Goal: Task Accomplishment & Management: Complete application form

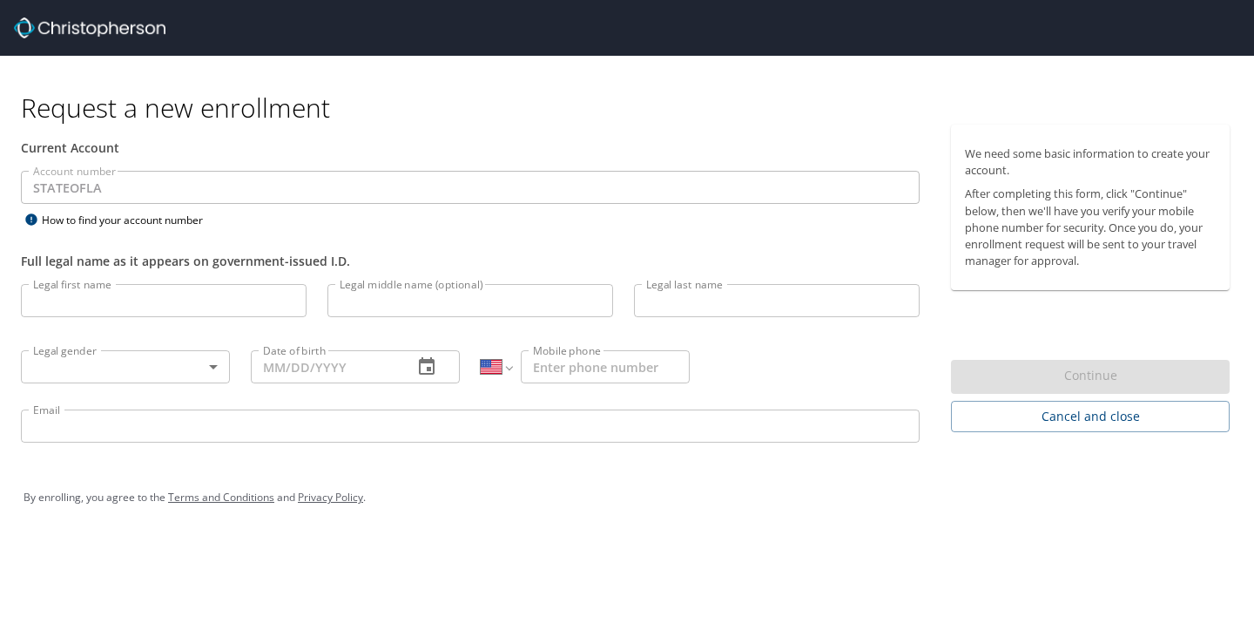
select select "US"
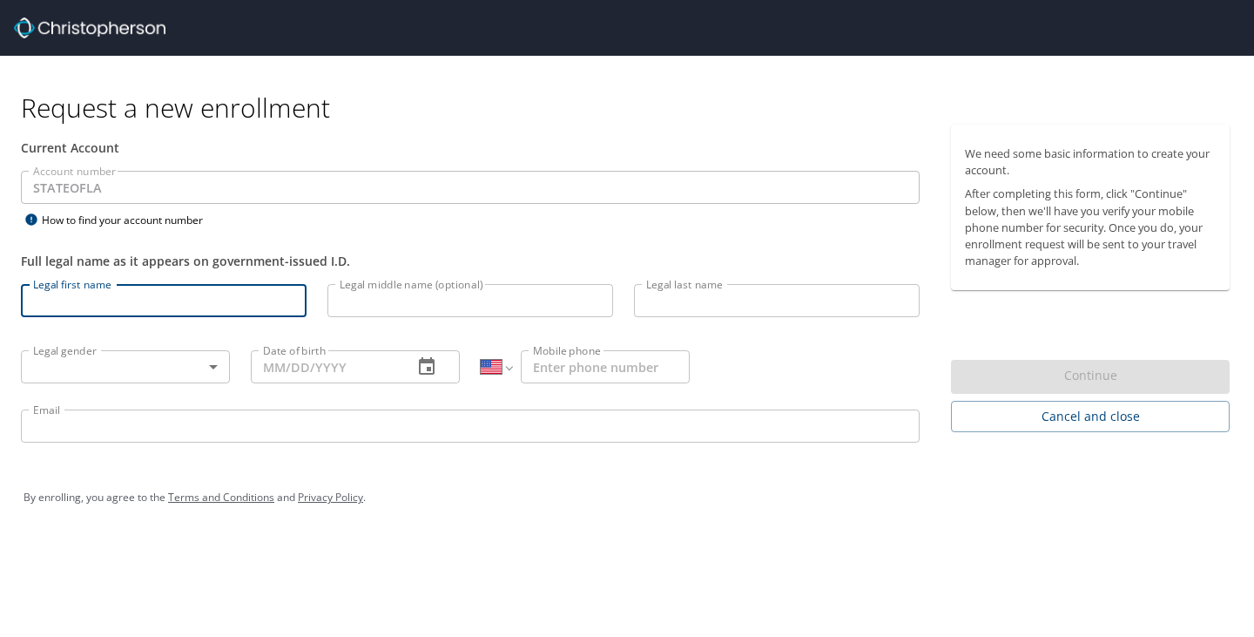
click at [97, 301] on input "Legal first name" at bounding box center [164, 300] width 286 height 33
click at [117, 305] on input "Legal first name" at bounding box center [164, 300] width 286 height 33
type input "Elizabeth"
type input "Barrouquere"
type input "[PHONE_NUMBER]"
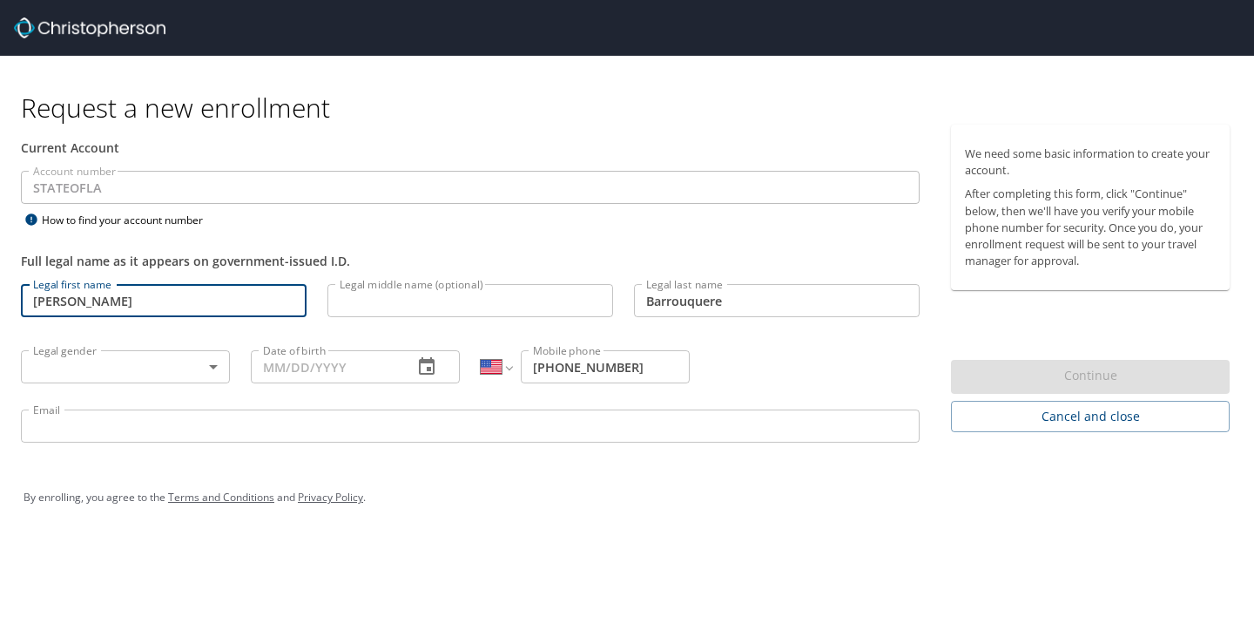
click at [104, 362] on body "Request a new enrollment Current Account Account number STATEOFLA Account numbe…" at bounding box center [627, 318] width 1254 height 637
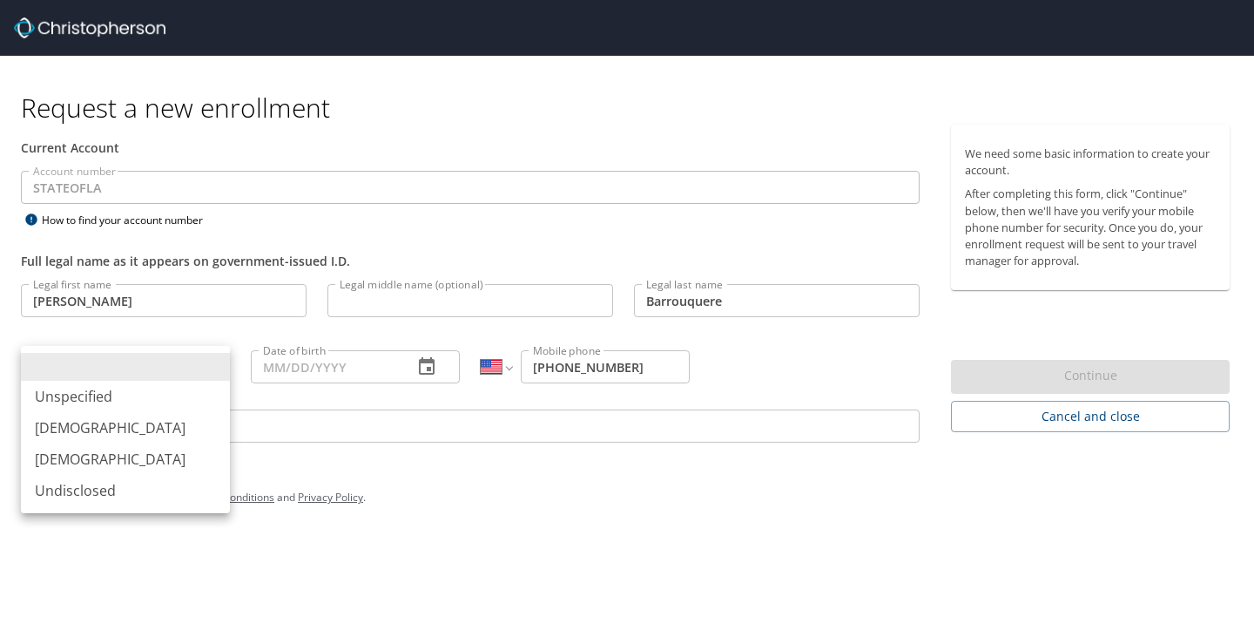
click at [71, 462] on li "[DEMOGRAPHIC_DATA]" at bounding box center [125, 458] width 209 height 31
type input "Female"
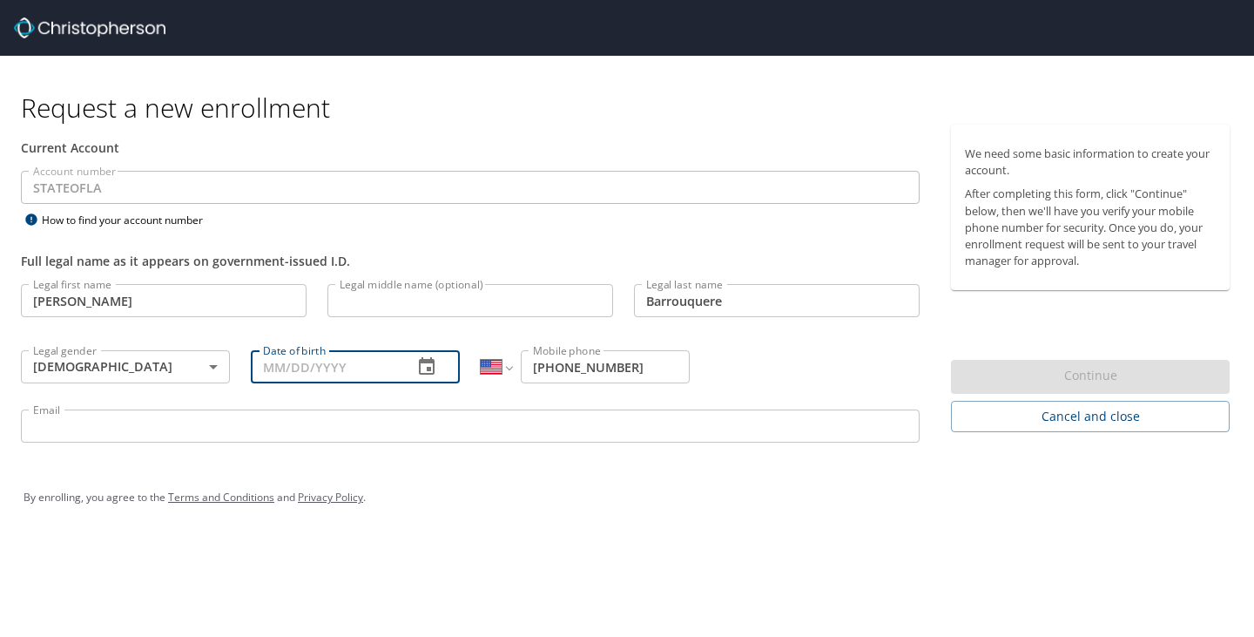
click at [348, 368] on input "Date of birth" at bounding box center [325, 366] width 148 height 33
type input "01/23/1968"
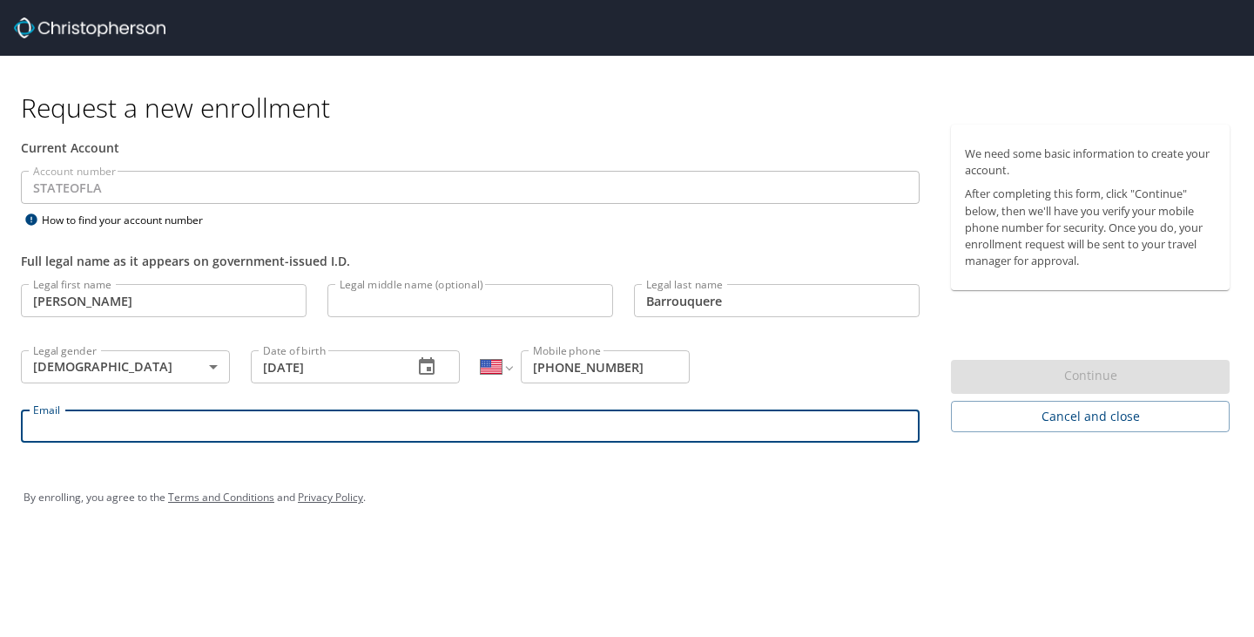
click at [233, 418] on input "Email" at bounding box center [470, 425] width 899 height 33
type input "elizabeth.w.barrouquere@la.gov"
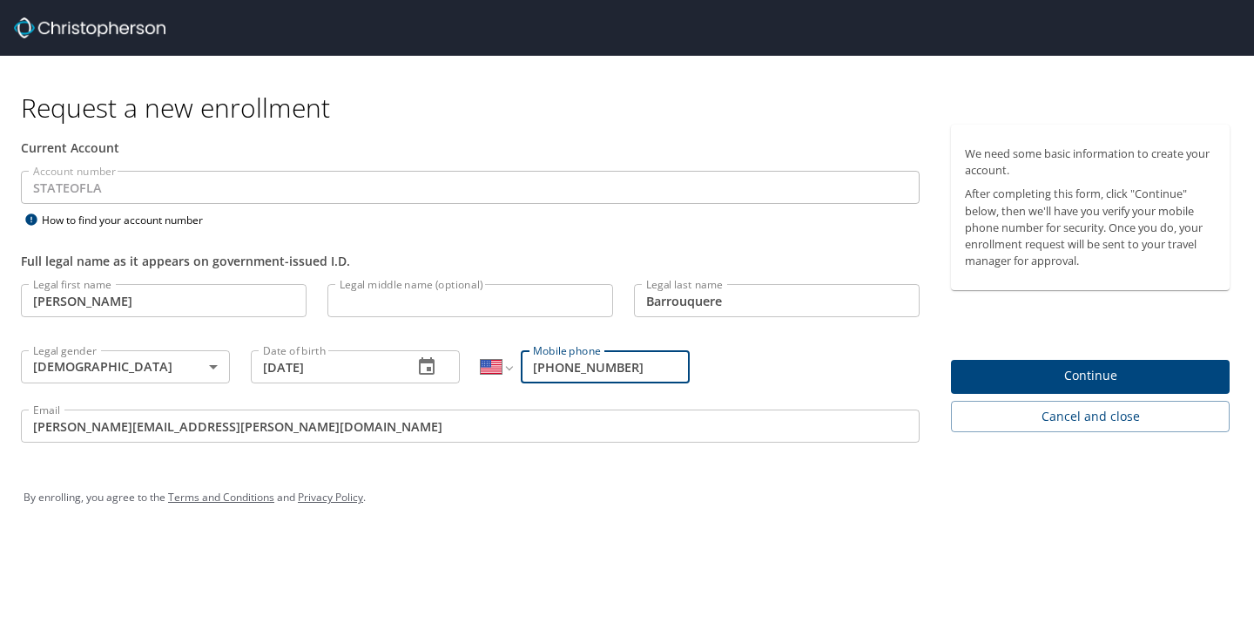
drag, startPoint x: 568, startPoint y: 368, endPoint x: 639, endPoint y: 367, distance: 71.4
click at [639, 367] on input "(225) 219-5600" at bounding box center [605, 366] width 169 height 33
type input "(225) 754-2659"
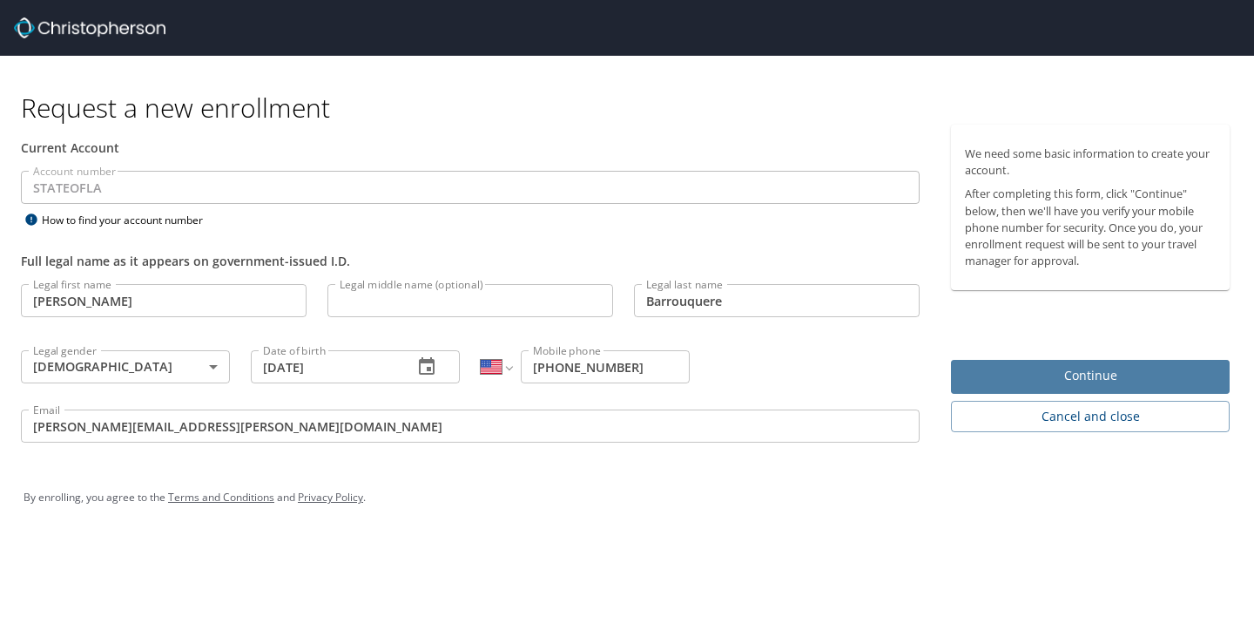
click at [1118, 381] on span "Continue" at bounding box center [1090, 376] width 251 height 22
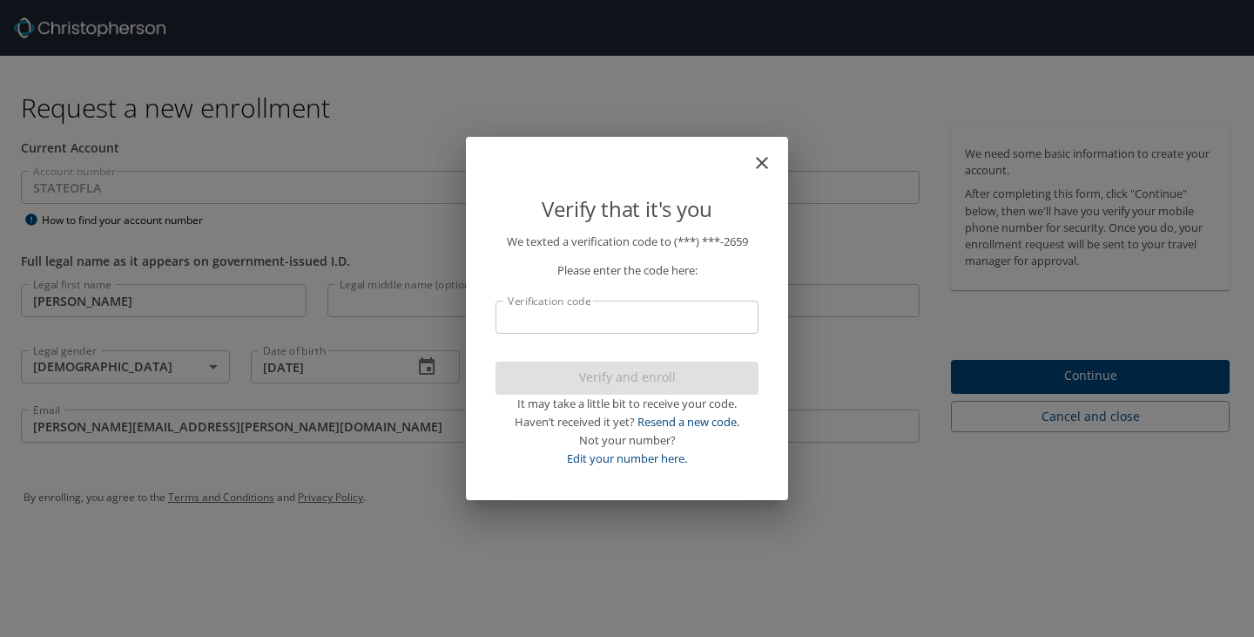
click at [574, 309] on input "Verification code" at bounding box center [627, 316] width 263 height 33
type input "880177"
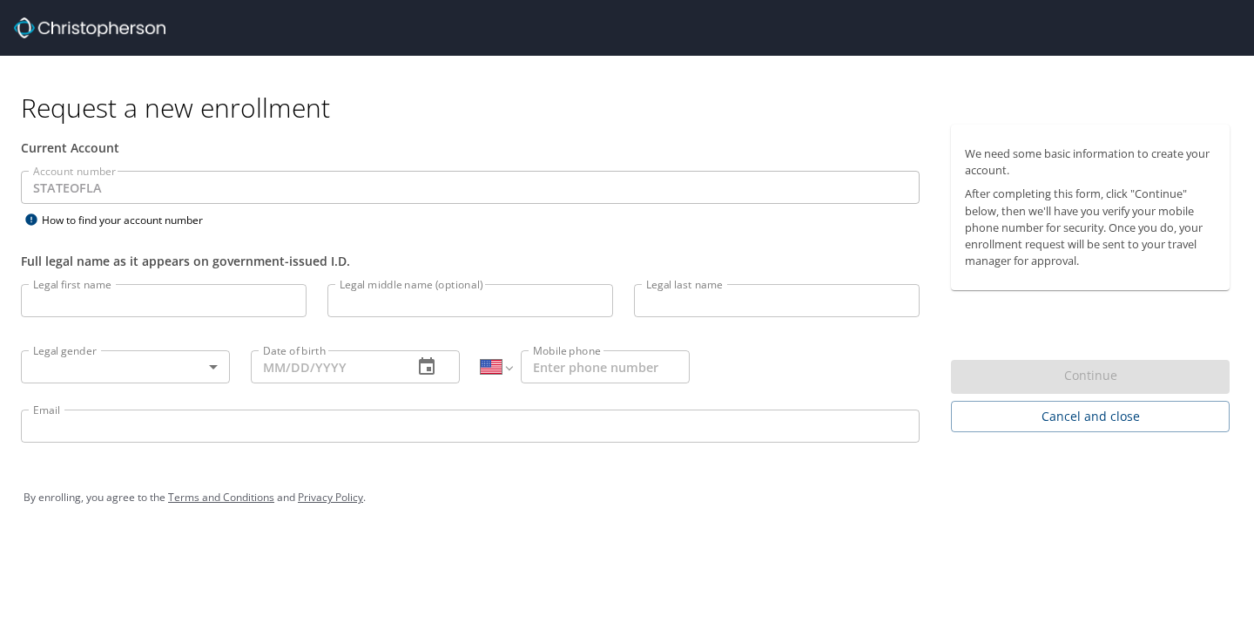
select select "US"
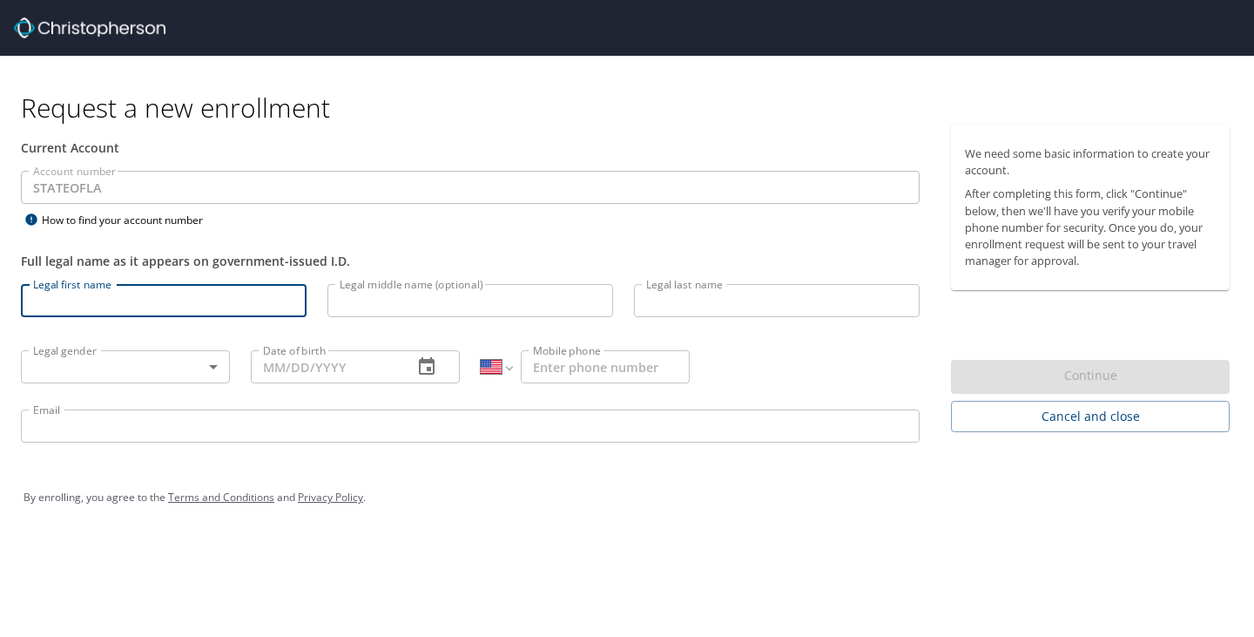
click at [185, 304] on input "Legal first name" at bounding box center [164, 300] width 286 height 33
type input "Elizabeth"
type input "Barrouquere"
type input "(225) 219-5600"
drag, startPoint x: 119, startPoint y: 307, endPoint x: -11, endPoint y: 302, distance: 130.7
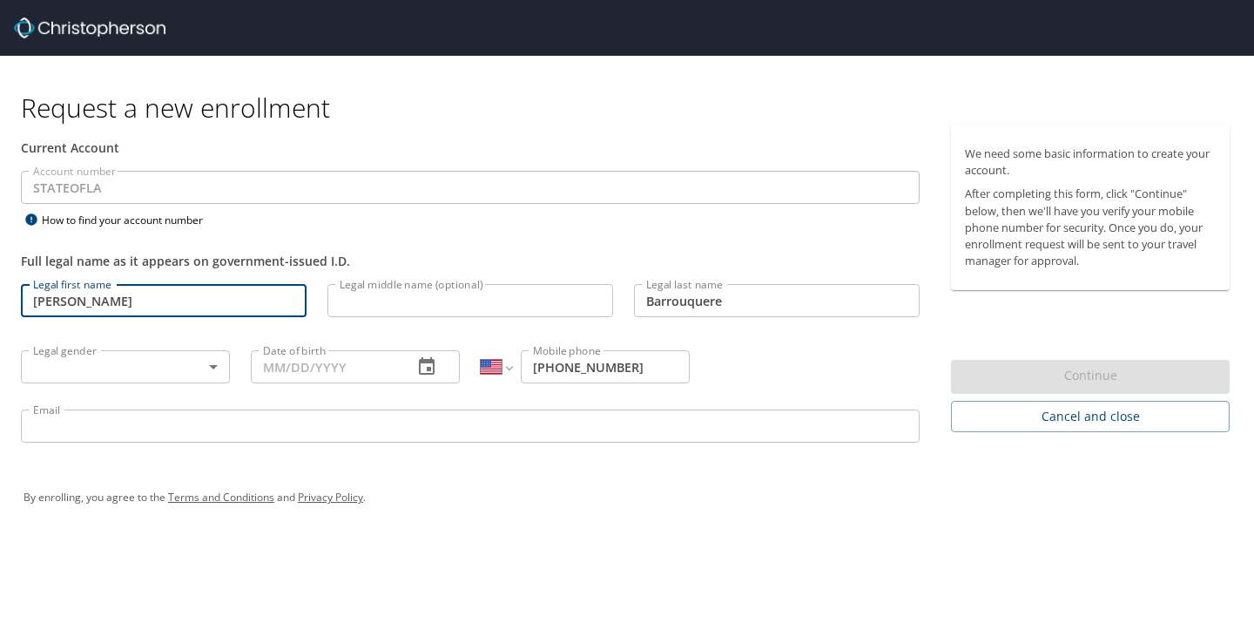
click at [0, 302] on html "Request a new enrollment Current Account Account number STATEOFLA Account numbe…" at bounding box center [627, 318] width 1254 height 637
type input "Elizabeth"
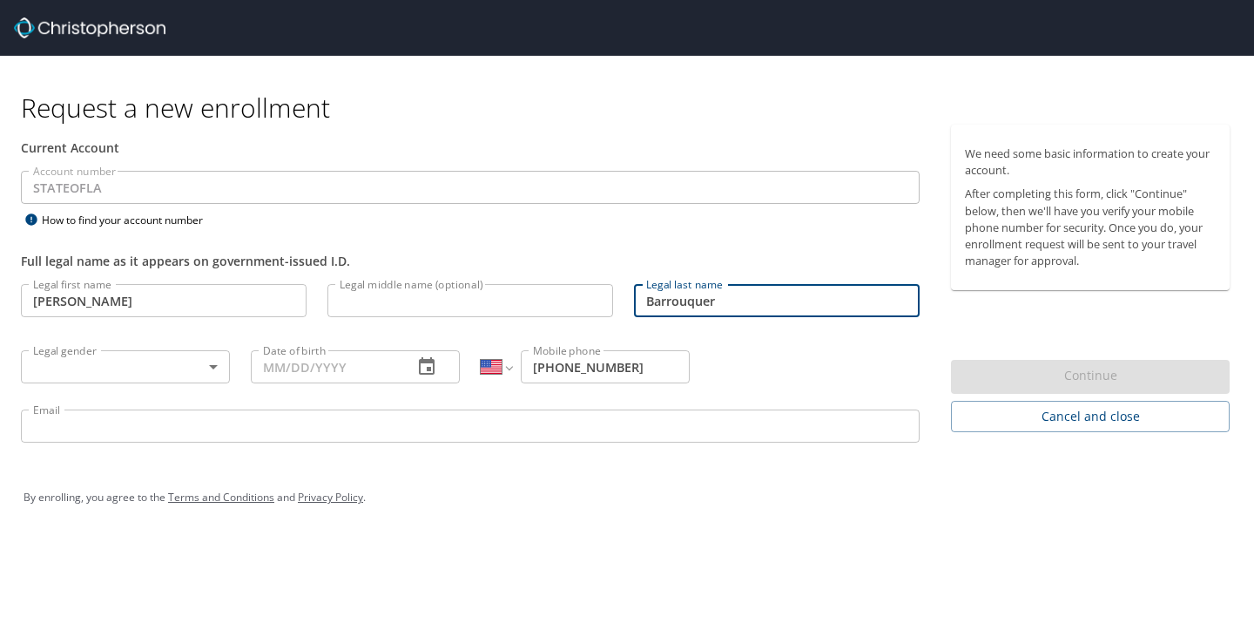
type input "Barrouquere"
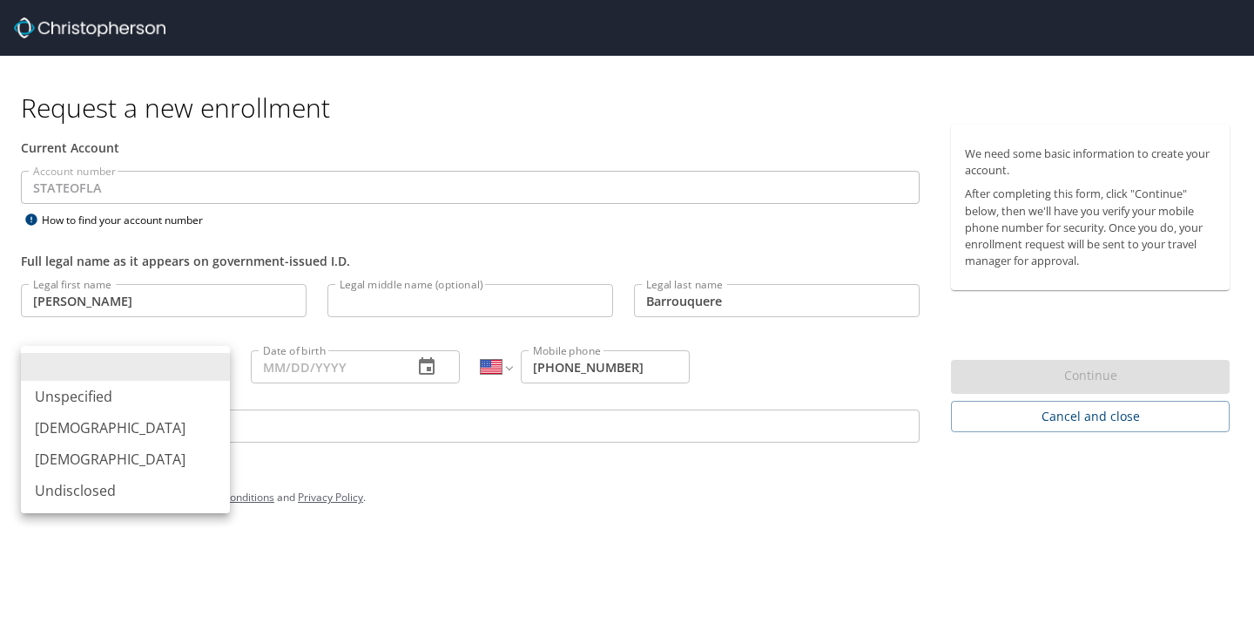
click at [207, 361] on body "Request a new enrollment Current Account Account number STATEOFLA Account numbe…" at bounding box center [627, 318] width 1254 height 637
click at [94, 455] on li "Female" at bounding box center [125, 458] width 209 height 31
type input "Female"
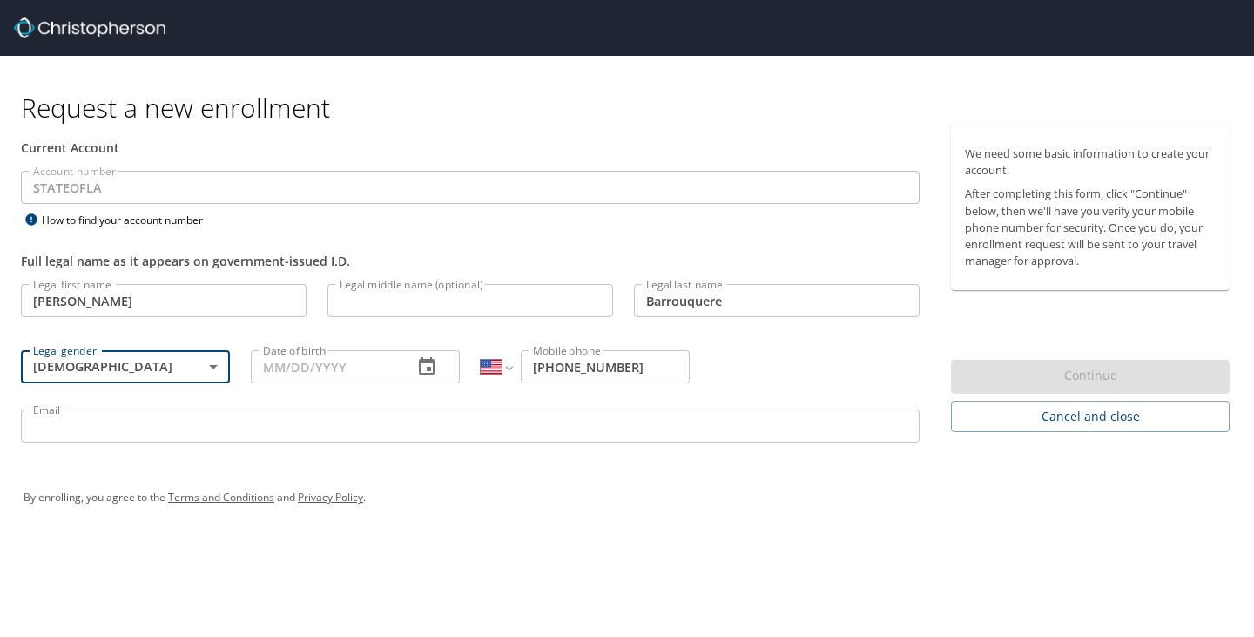
click at [314, 366] on input "Date of birth" at bounding box center [325, 366] width 148 height 33
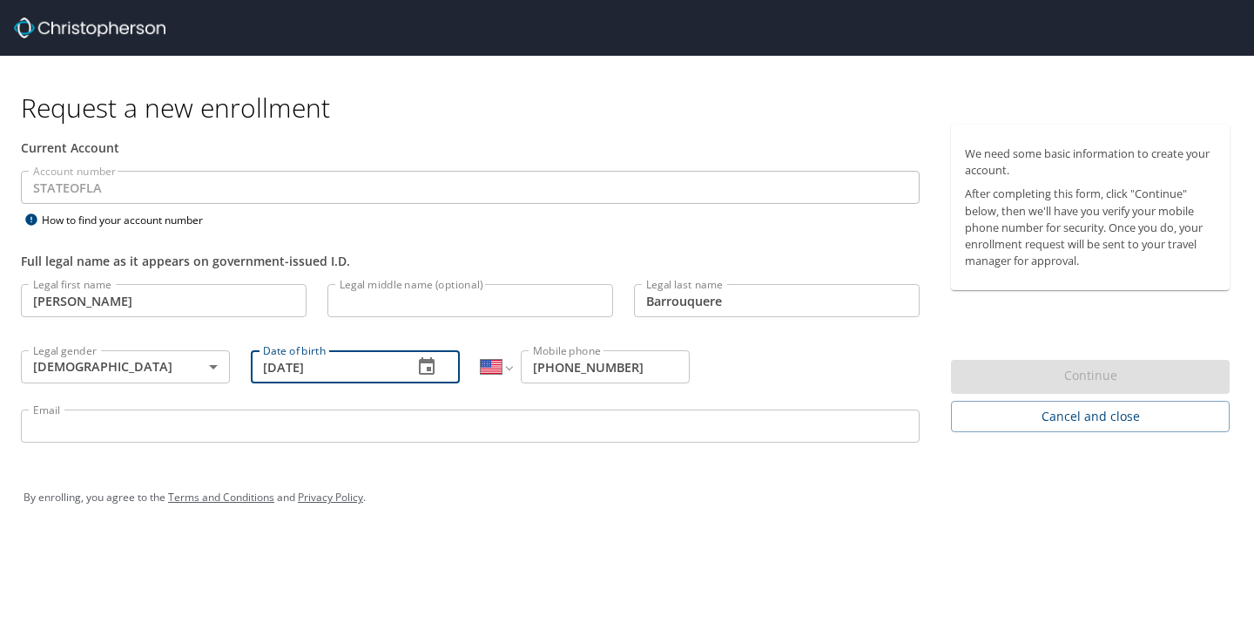
type input "01/23/1968"
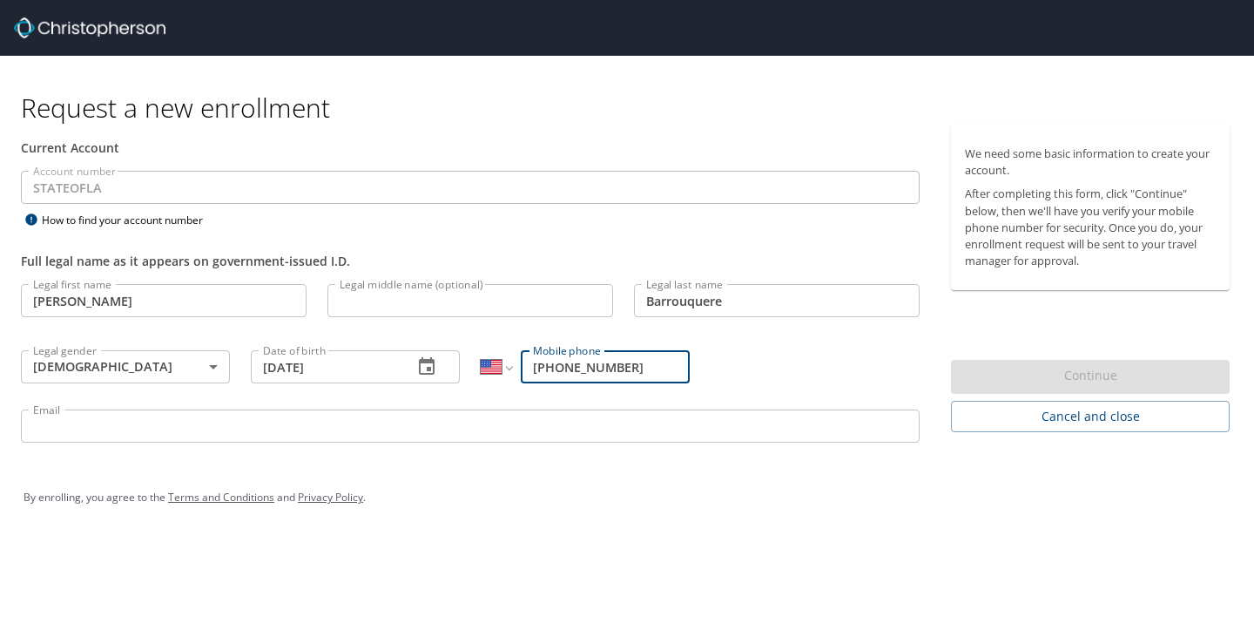
drag, startPoint x: 567, startPoint y: 368, endPoint x: 713, endPoint y: 373, distance: 146.4
click at [713, 373] on div "Legal first name Elizabeth Legal first name Legal middle name (optional) Legal …" at bounding box center [470, 365] width 920 height 185
type input "(225) 754-2659"
click at [175, 427] on input "Email" at bounding box center [470, 425] width 899 height 33
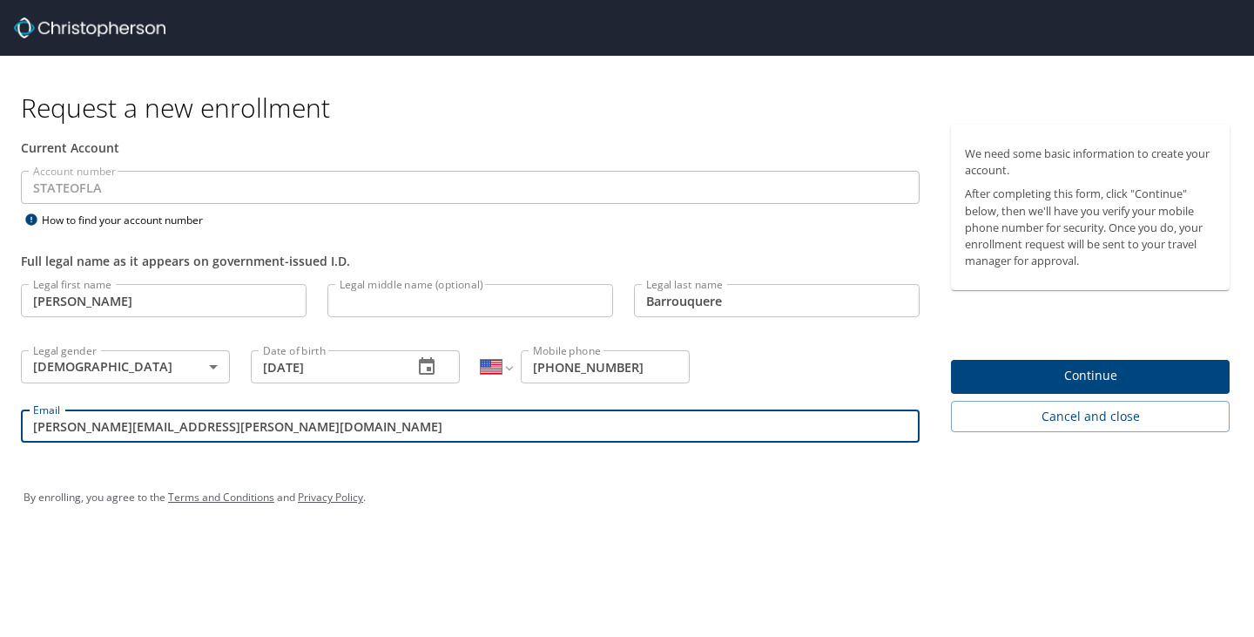
type input "elizabeth.w.barrouquere@la.gov"
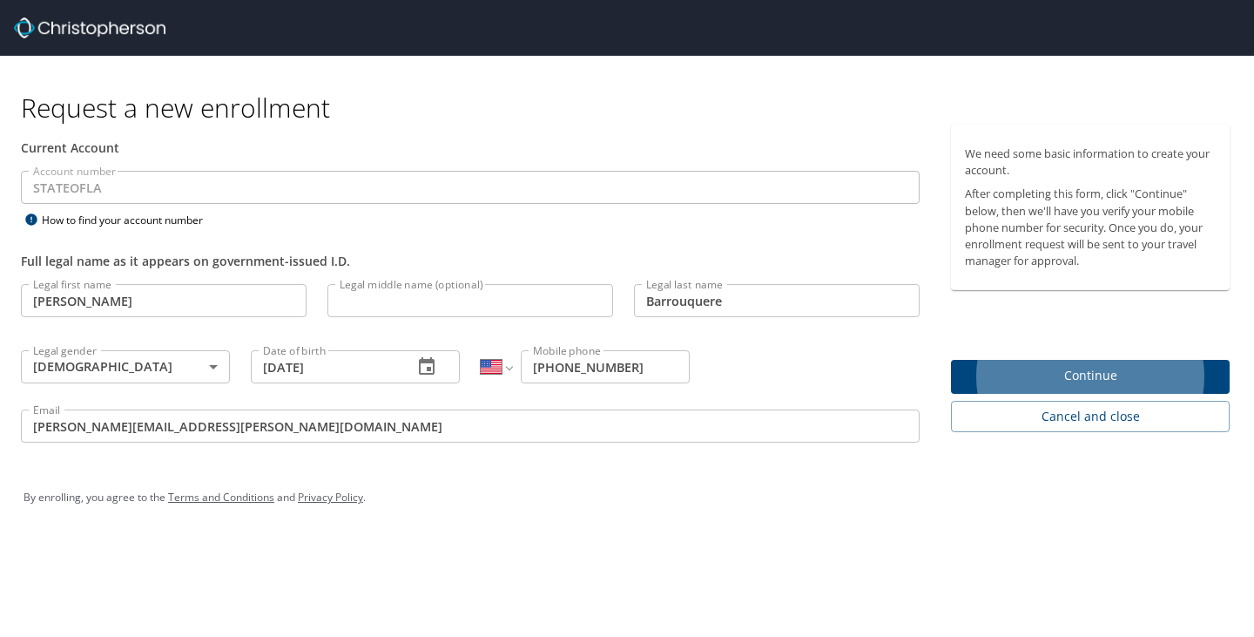
click at [951, 360] on button "Continue" at bounding box center [1090, 377] width 279 height 34
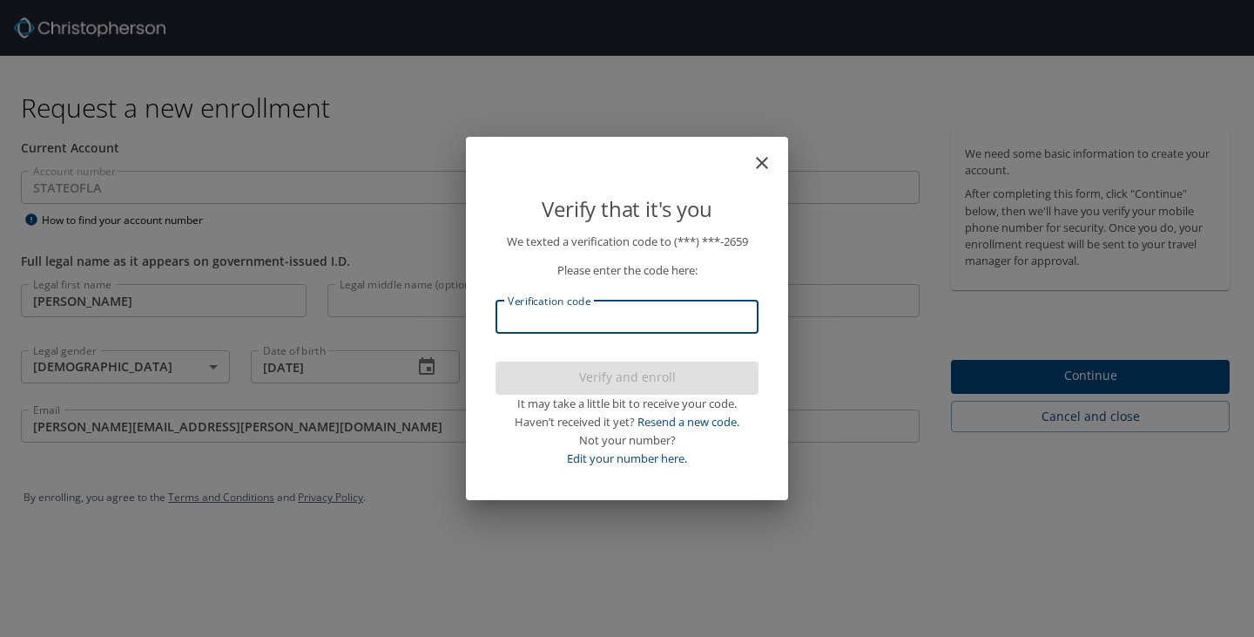
click at [629, 318] on input "Verification code" at bounding box center [627, 316] width 263 height 33
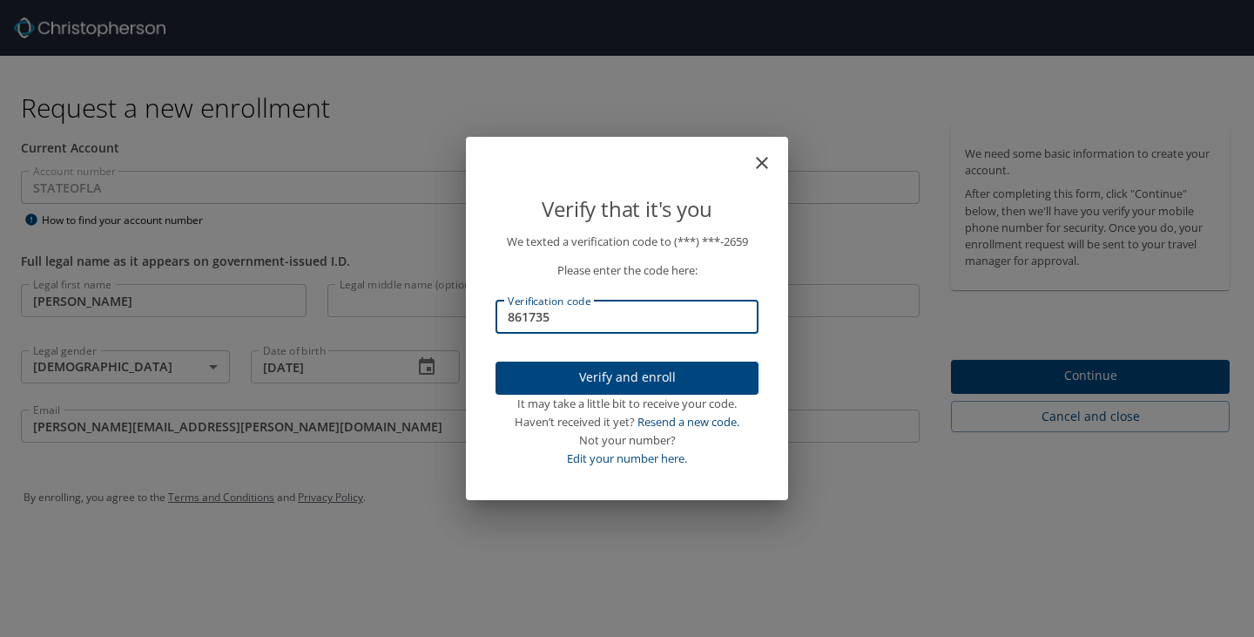
type input "861735"
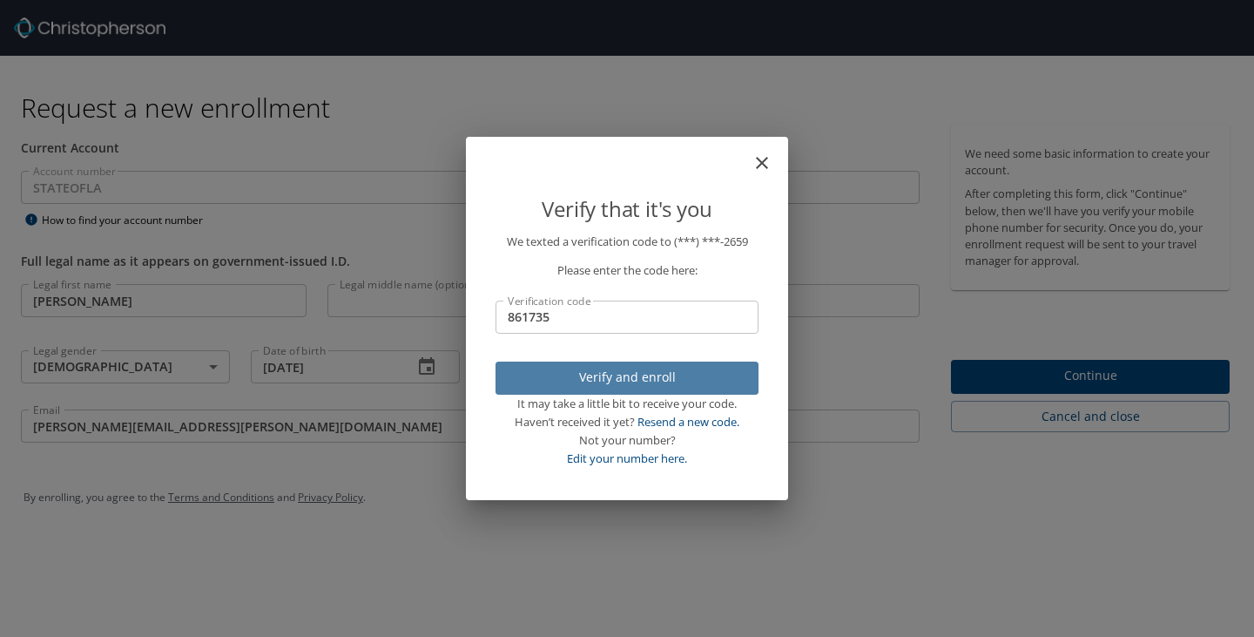
click at [655, 384] on span "Verify and enroll" at bounding box center [626, 378] width 235 height 22
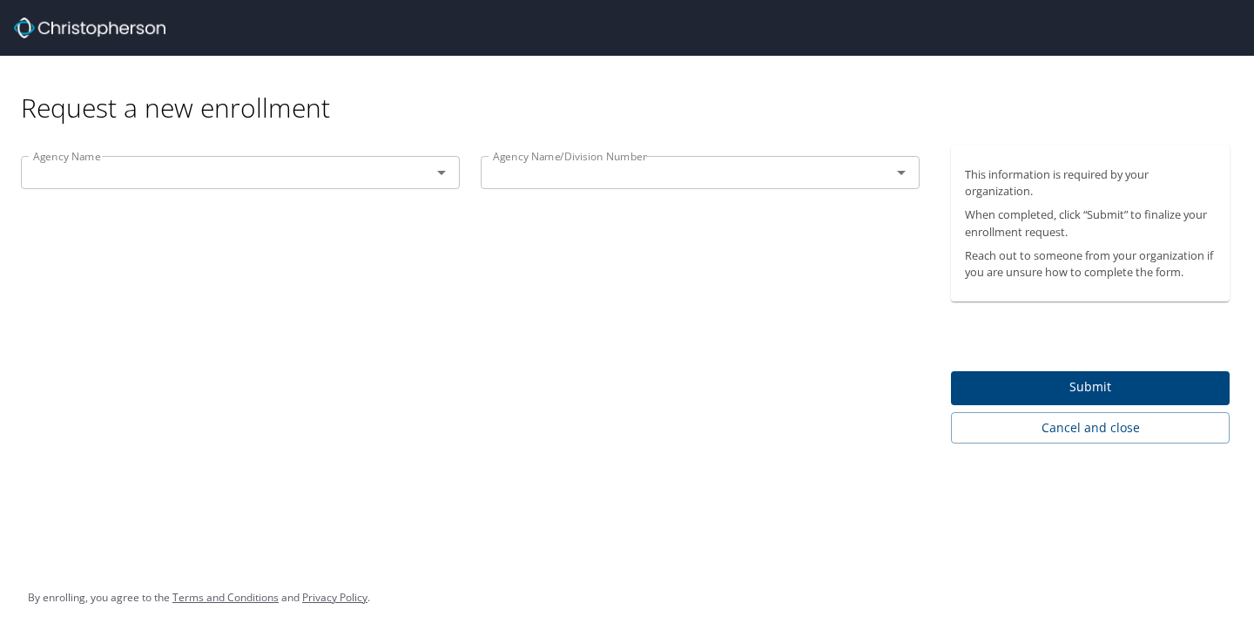
click at [443, 169] on icon "Open" at bounding box center [441, 172] width 21 height 21
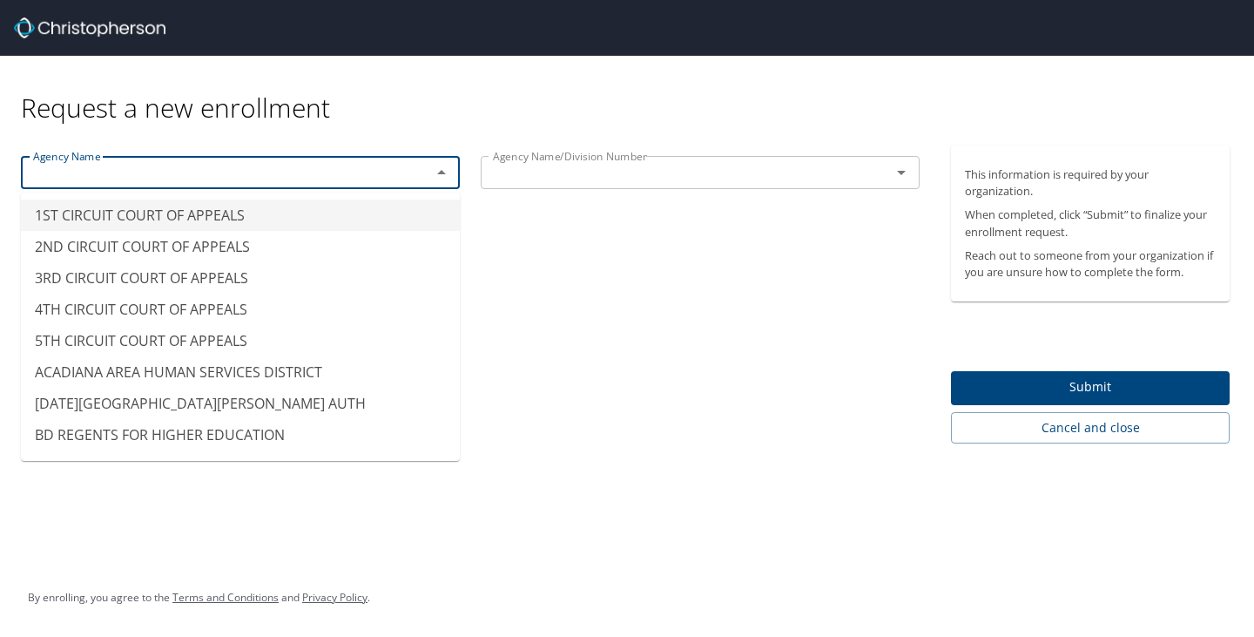
click at [443, 169] on icon "Close" at bounding box center [441, 172] width 21 height 21
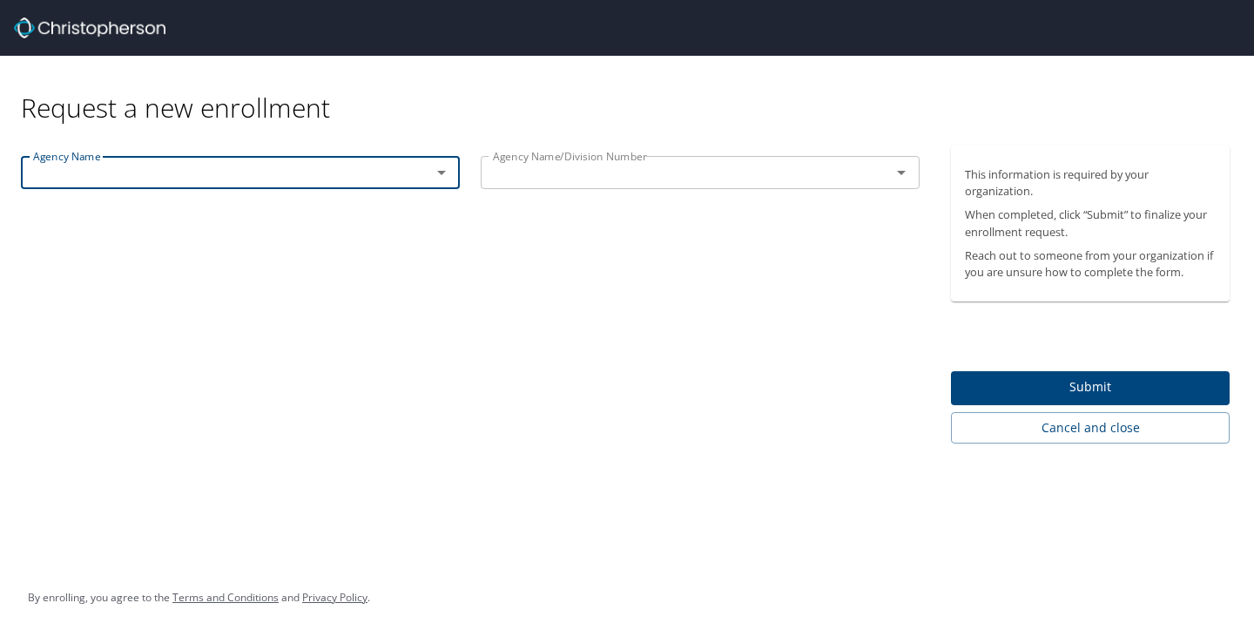
click at [438, 171] on icon "Open" at bounding box center [441, 172] width 21 height 21
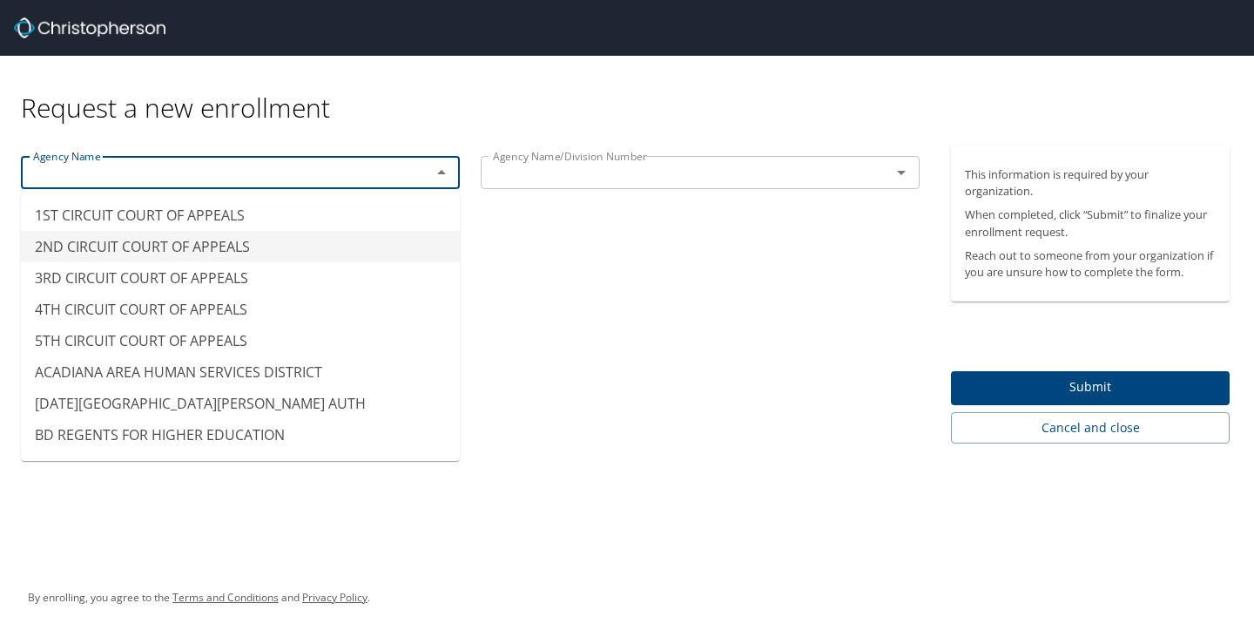
click at [606, 175] on input "text" at bounding box center [674, 172] width 377 height 23
type input "2ND CIRCUIT COURT OF APPEALS"
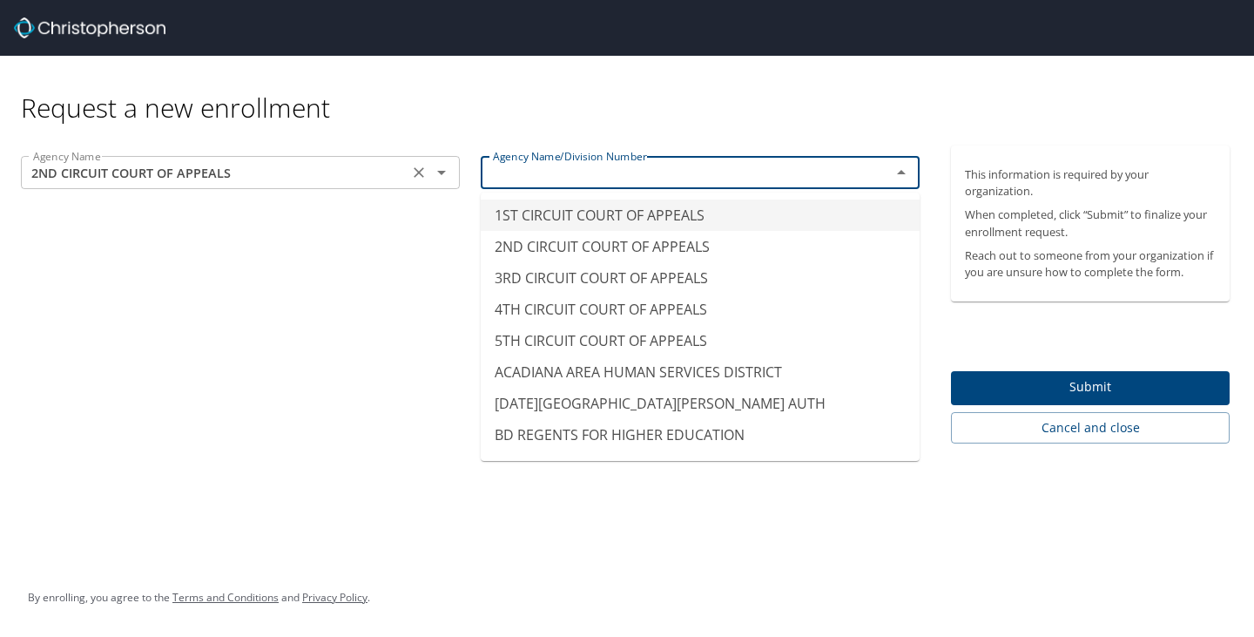
click at [421, 173] on icon "Clear" at bounding box center [418, 172] width 17 height 17
type input "1ST CIRCUIT COURT OF APPEALS"
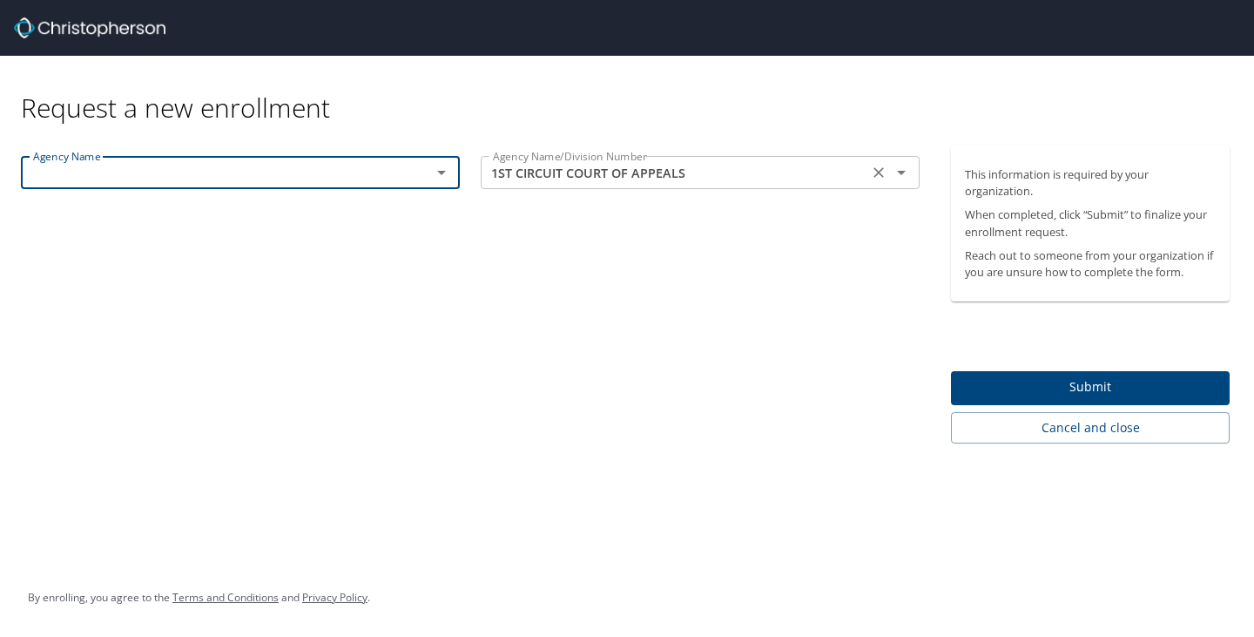
click at [873, 172] on icon "Clear" at bounding box center [878, 172] width 17 height 17
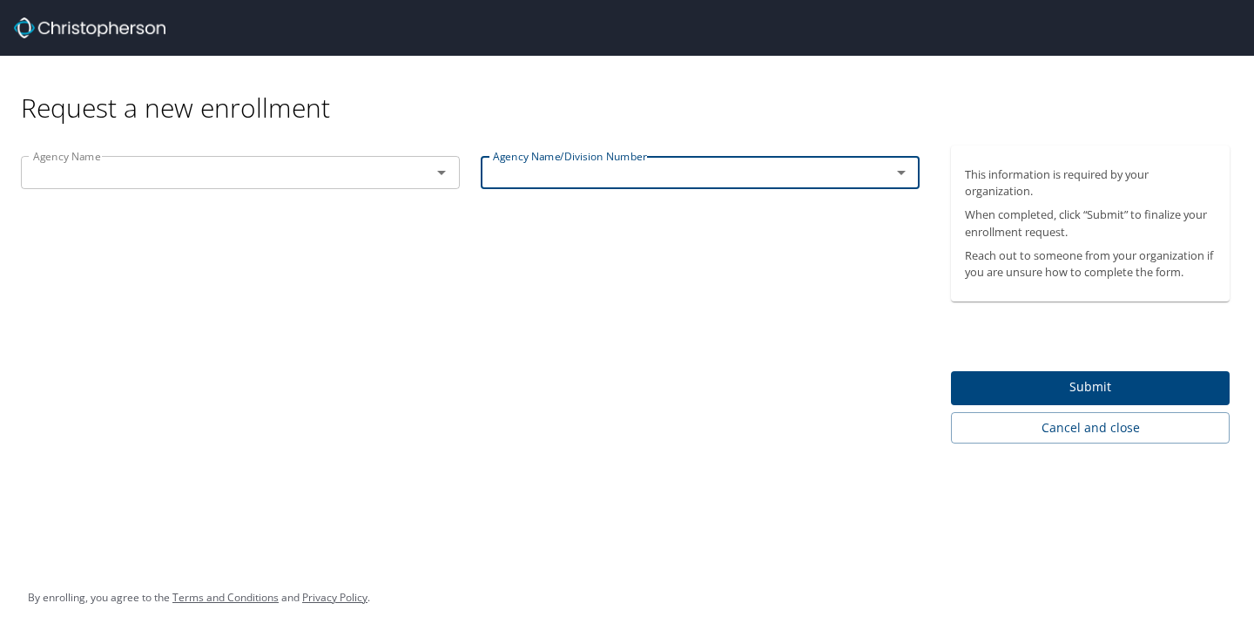
click at [442, 174] on icon "Open" at bounding box center [441, 173] width 9 height 4
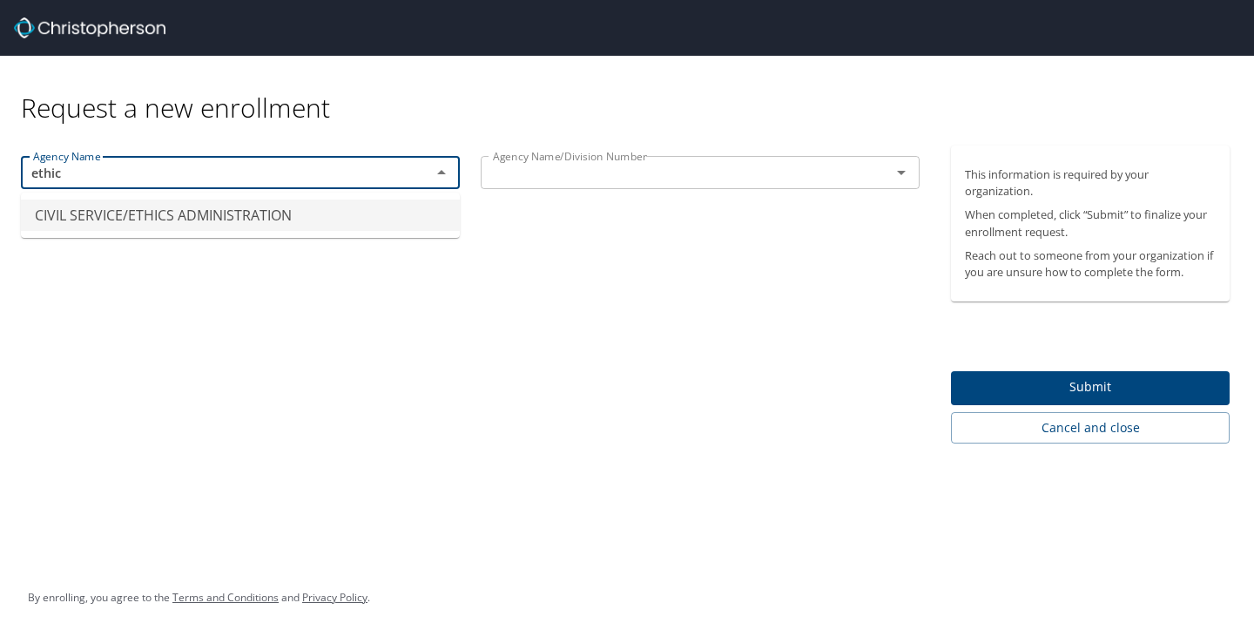
click at [192, 220] on li "CIVIL SERVICE/ETHICS ADMINISTRATION" at bounding box center [240, 214] width 439 height 31
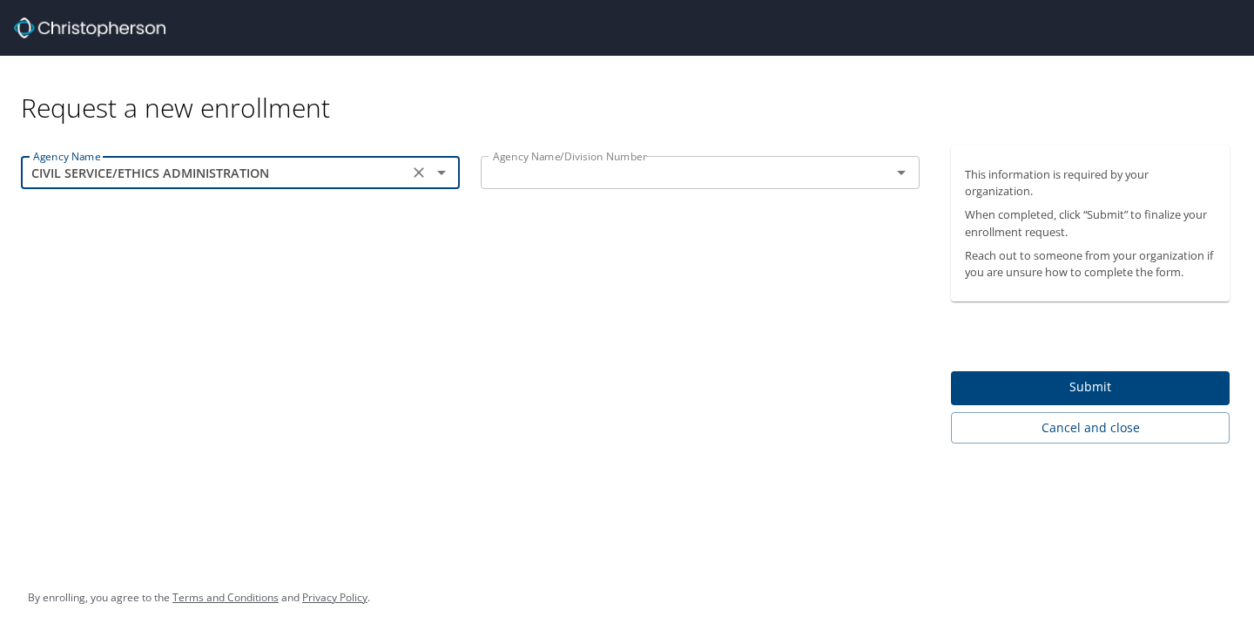
type input "CIVIL SERVICE/ETHICS ADMINISTRATION"
click at [615, 171] on input "text" at bounding box center [674, 172] width 377 height 23
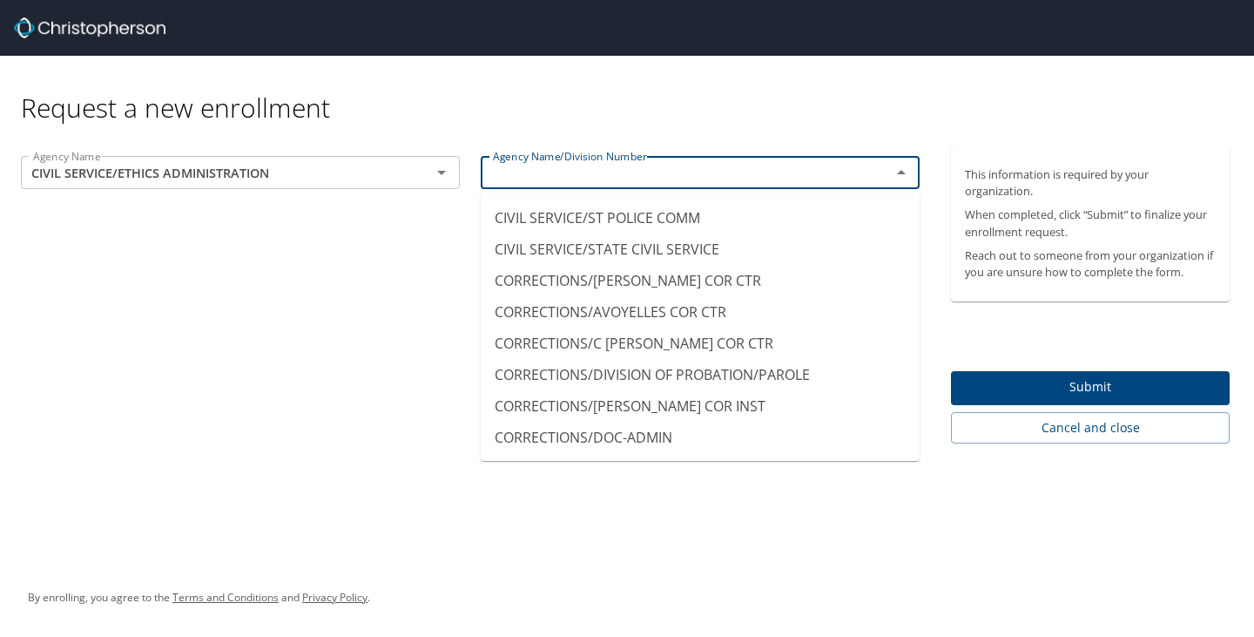
scroll to position [1568, 0]
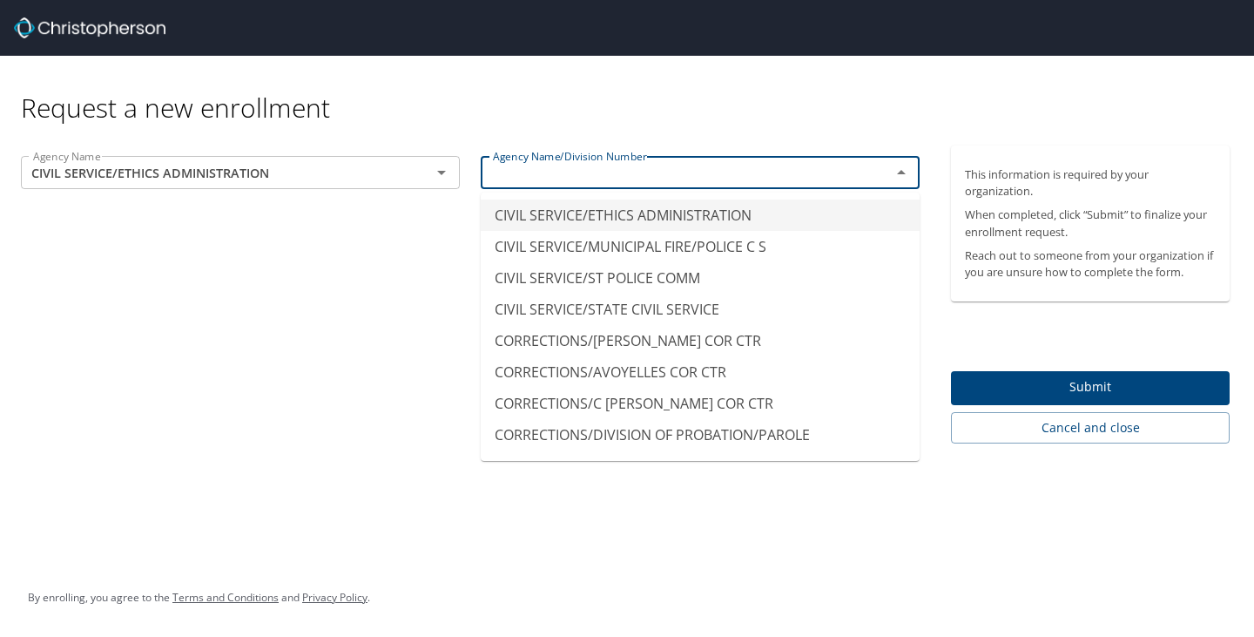
click at [705, 219] on li "CIVIL SERVICE/ETHICS ADMINISTRATION" at bounding box center [700, 214] width 439 height 31
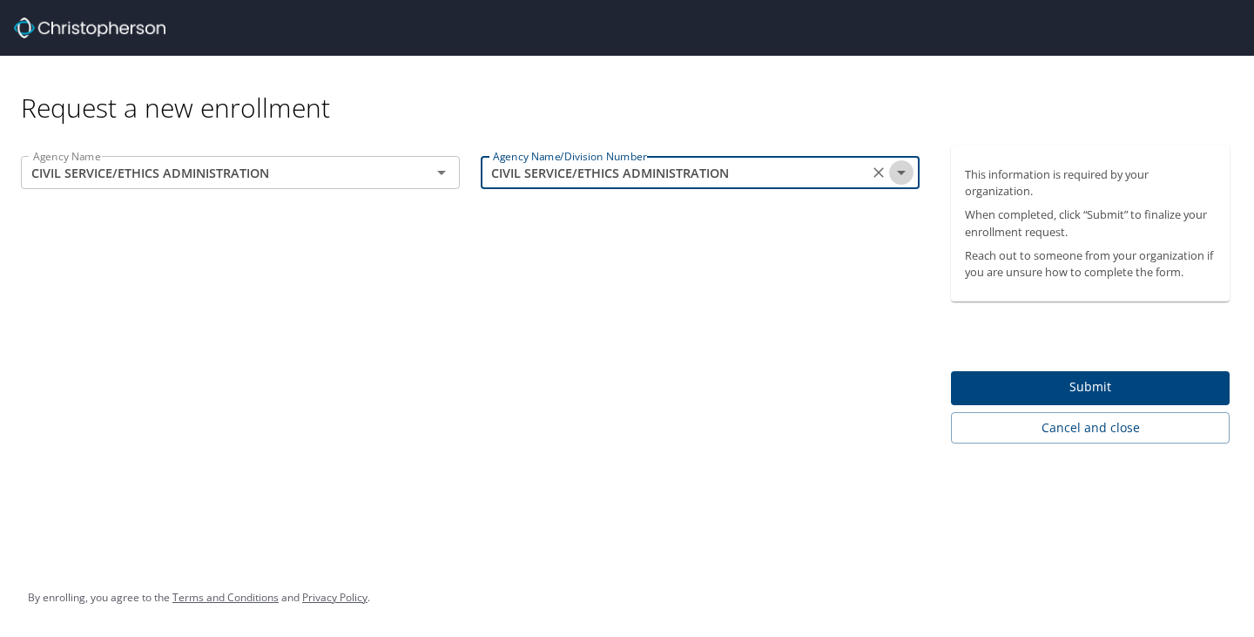
click at [901, 174] on icon "Open" at bounding box center [901, 173] width 9 height 4
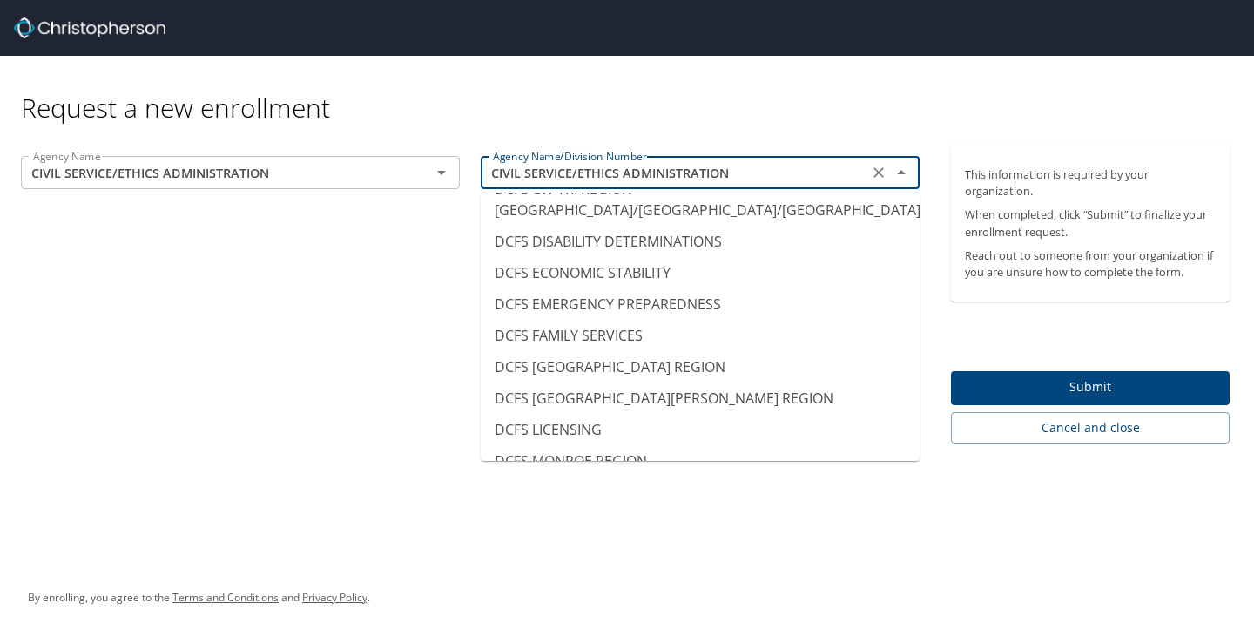
scroll to position [0, 0]
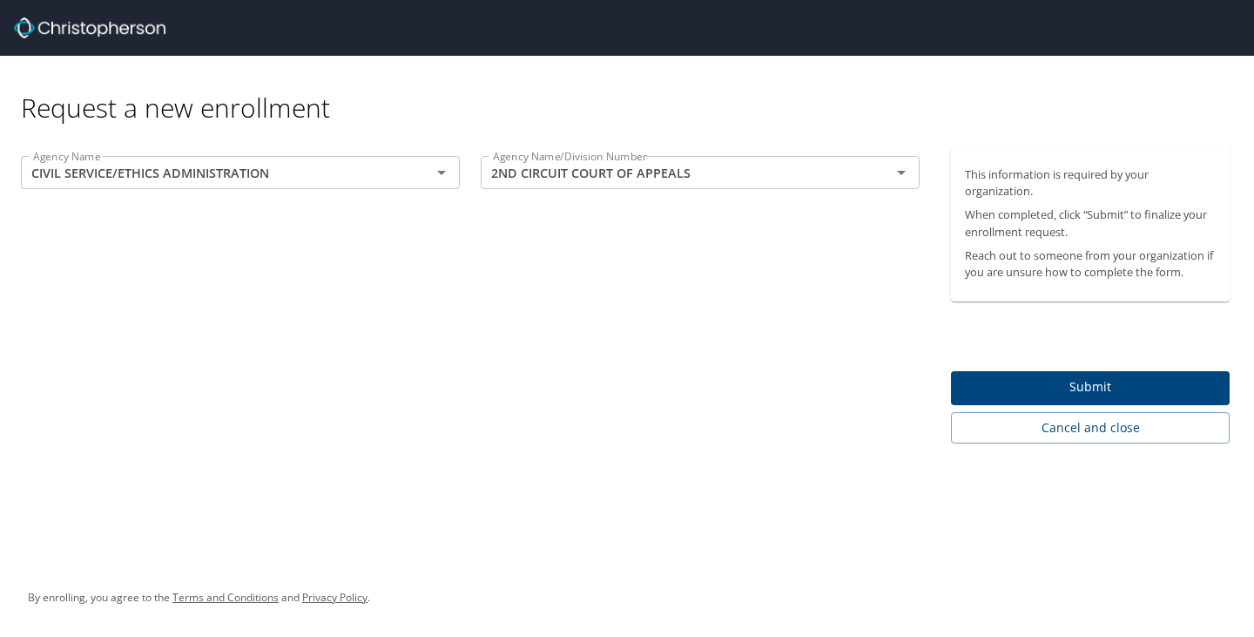
click at [782, 84] on div "Request a new enrollment" at bounding box center [632, 90] width 1223 height 69
click at [897, 172] on icon "Open" at bounding box center [901, 172] width 21 height 21
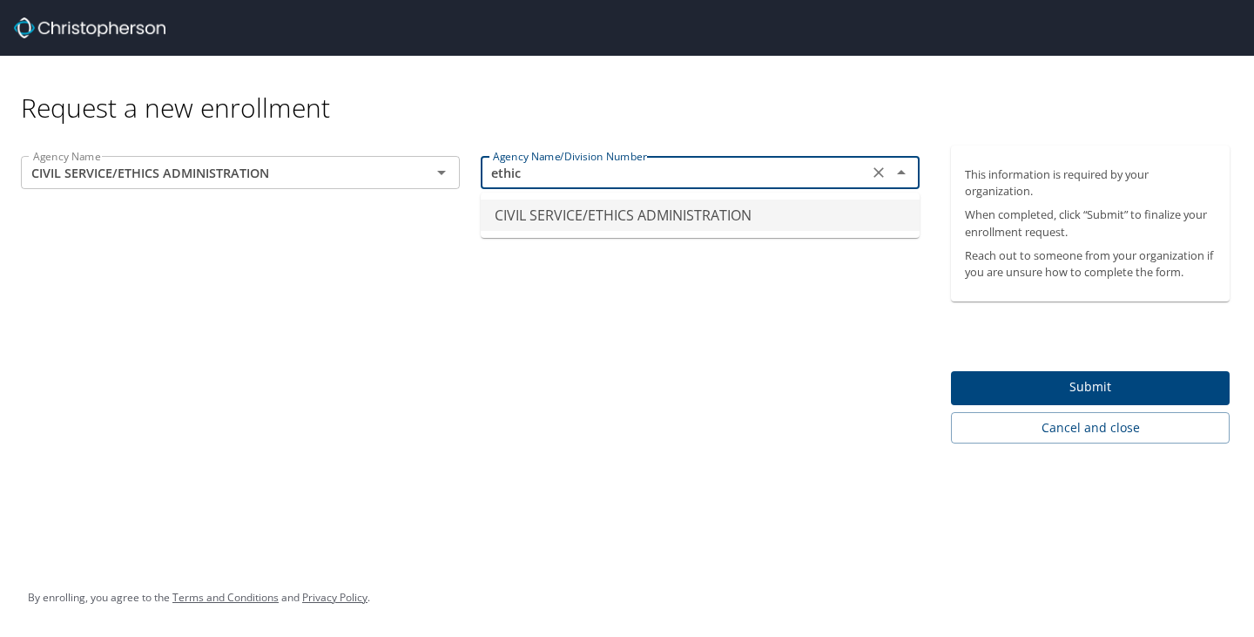
click at [701, 223] on li "CIVIL SERVICE/ETHICS ADMINISTRATION" at bounding box center [700, 214] width 439 height 31
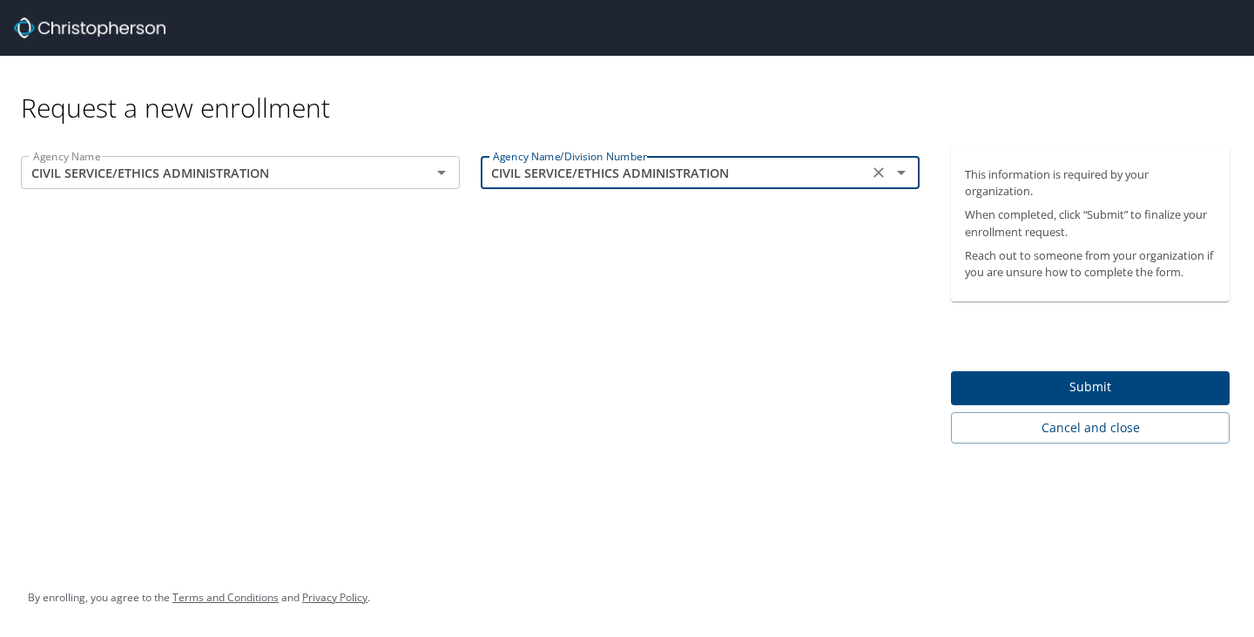
type input "CIVIL SERVICE/ETHICS ADMINISTRATION"
click at [1103, 392] on span "Submit" at bounding box center [1090, 387] width 251 height 22
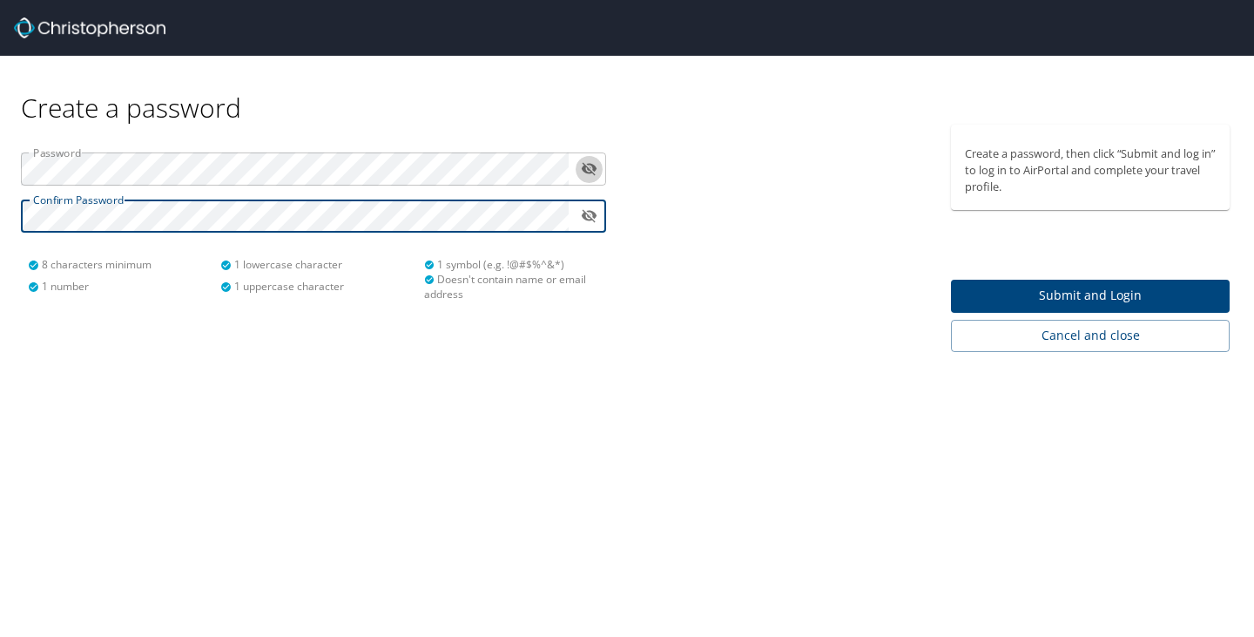
click at [586, 165] on icon "toggle password visibility" at bounding box center [589, 168] width 17 height 17
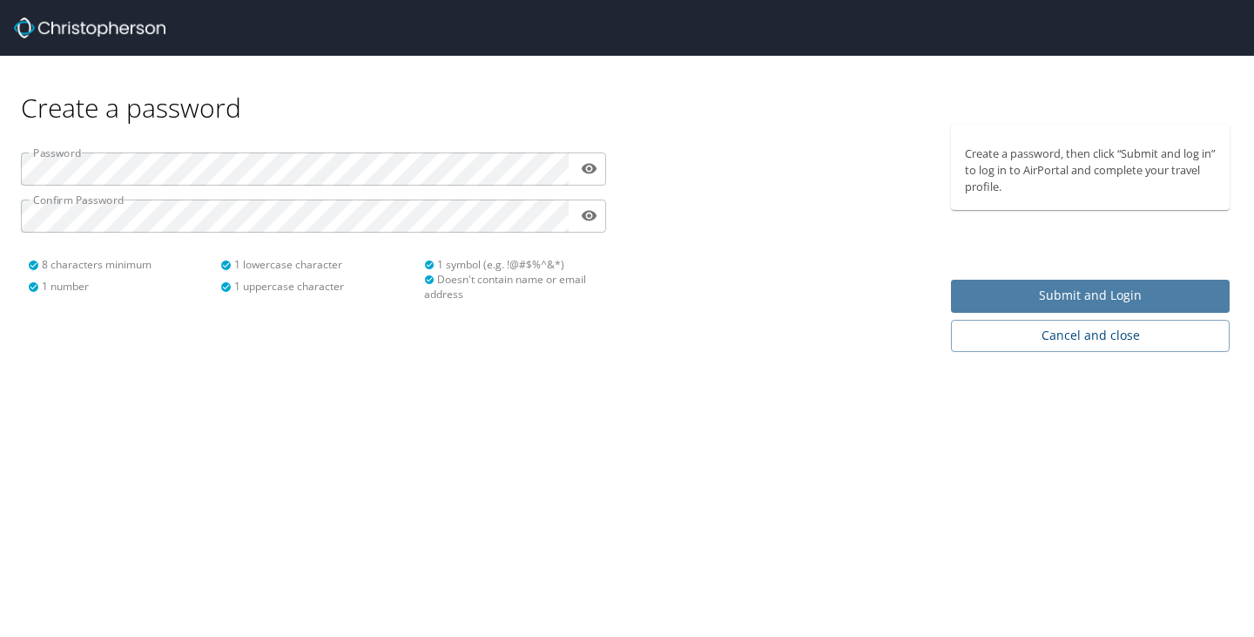
click at [1115, 299] on span "Submit and Login" at bounding box center [1090, 296] width 251 height 22
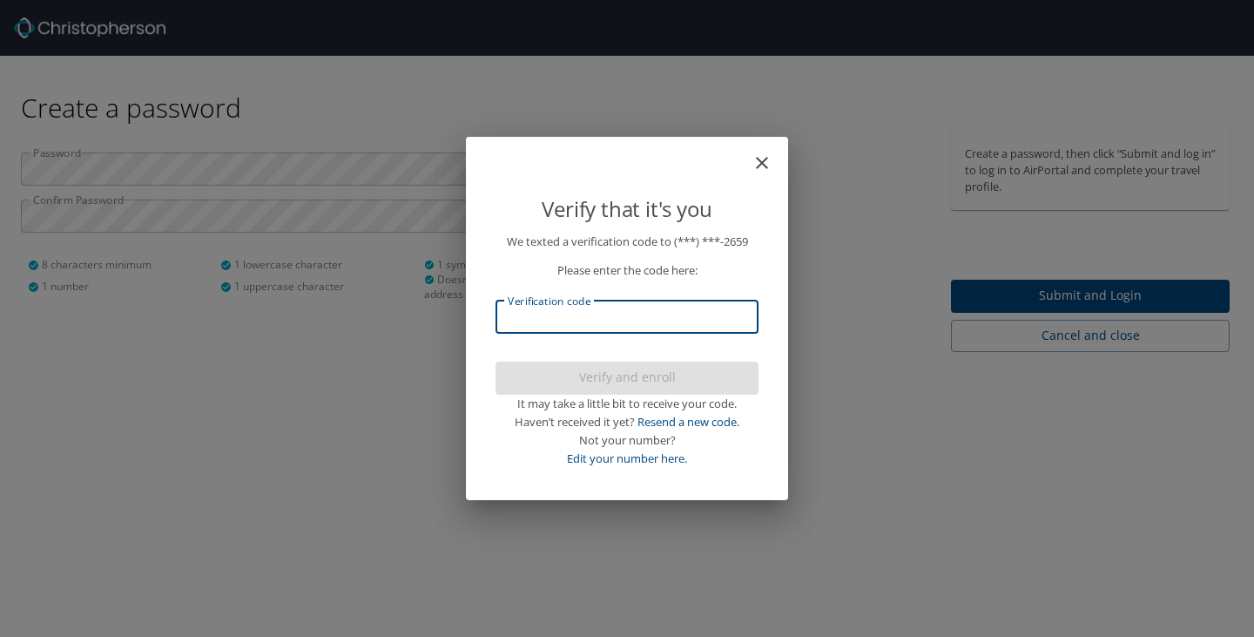
click at [628, 310] on input "Verification code" at bounding box center [627, 316] width 263 height 33
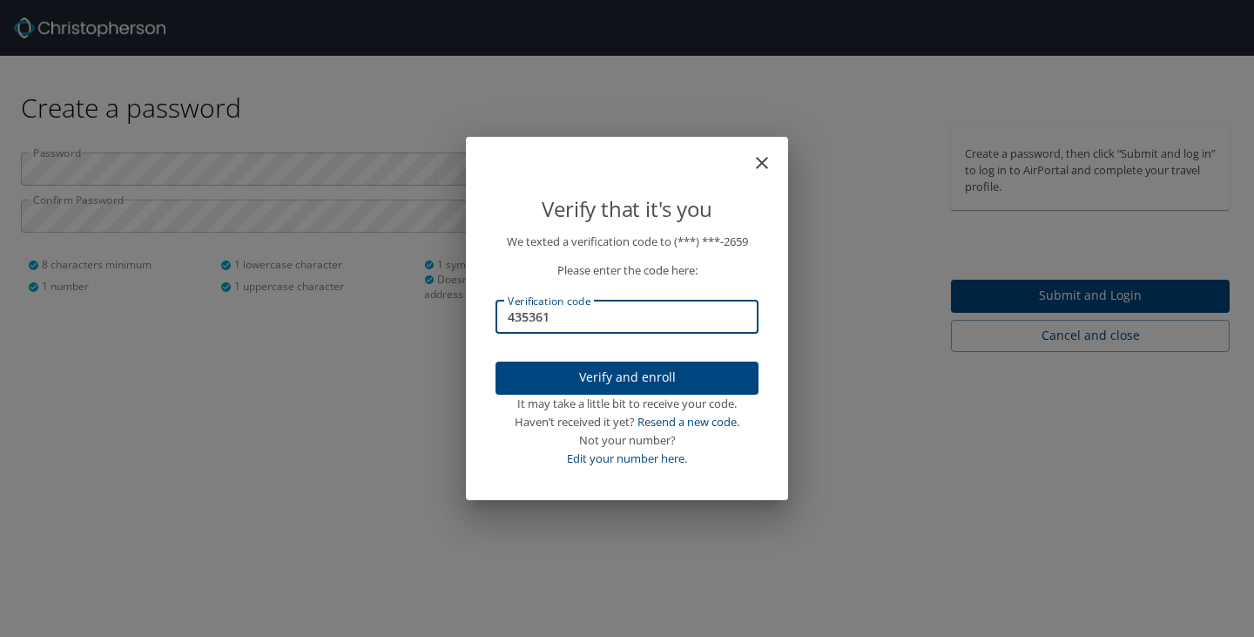
type input "435361"
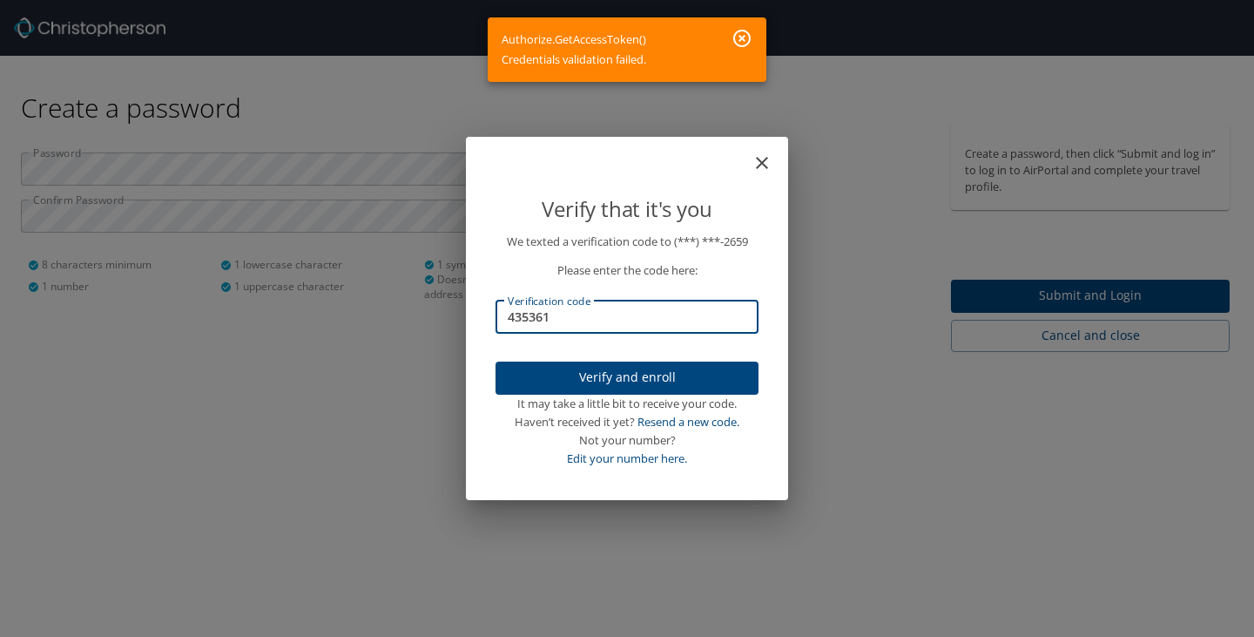
click at [613, 381] on span "Verify and enroll" at bounding box center [626, 378] width 235 height 22
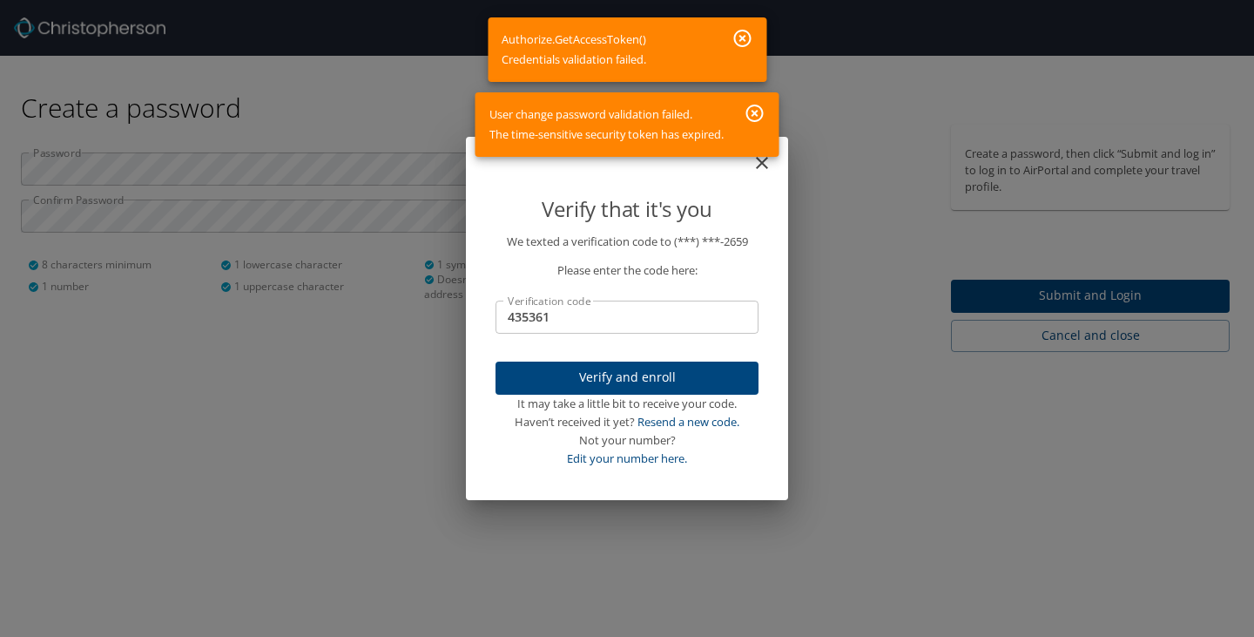
click at [752, 112] on icon "button" at bounding box center [755, 113] width 21 height 21
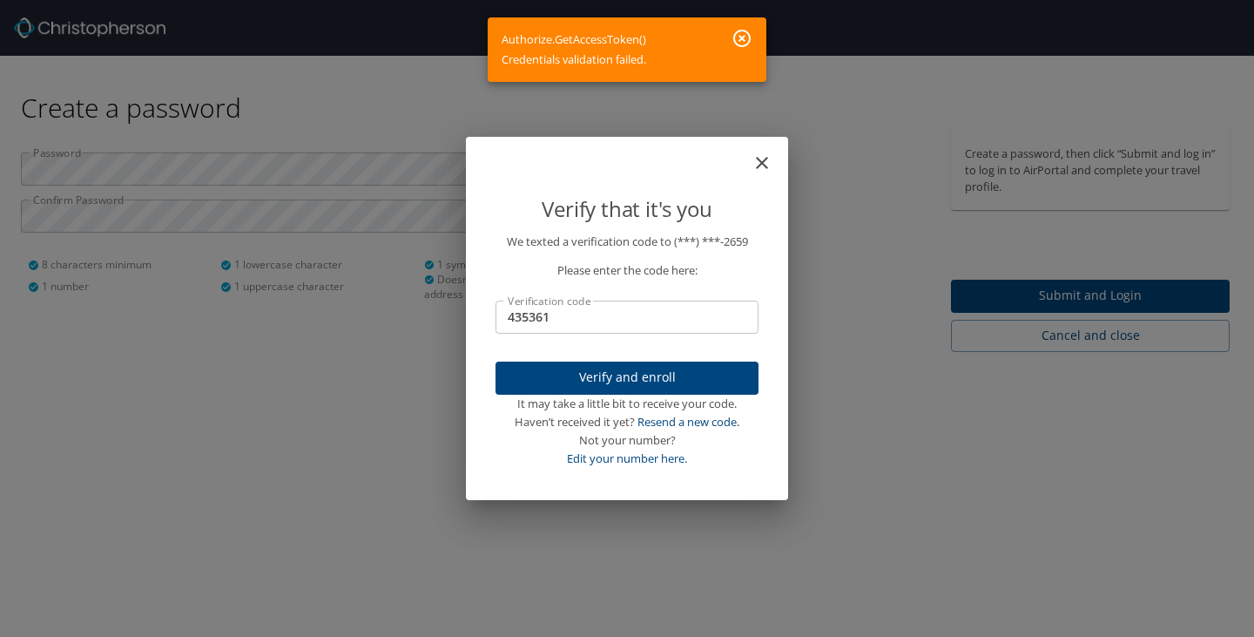
click at [614, 318] on input "435361" at bounding box center [627, 316] width 263 height 33
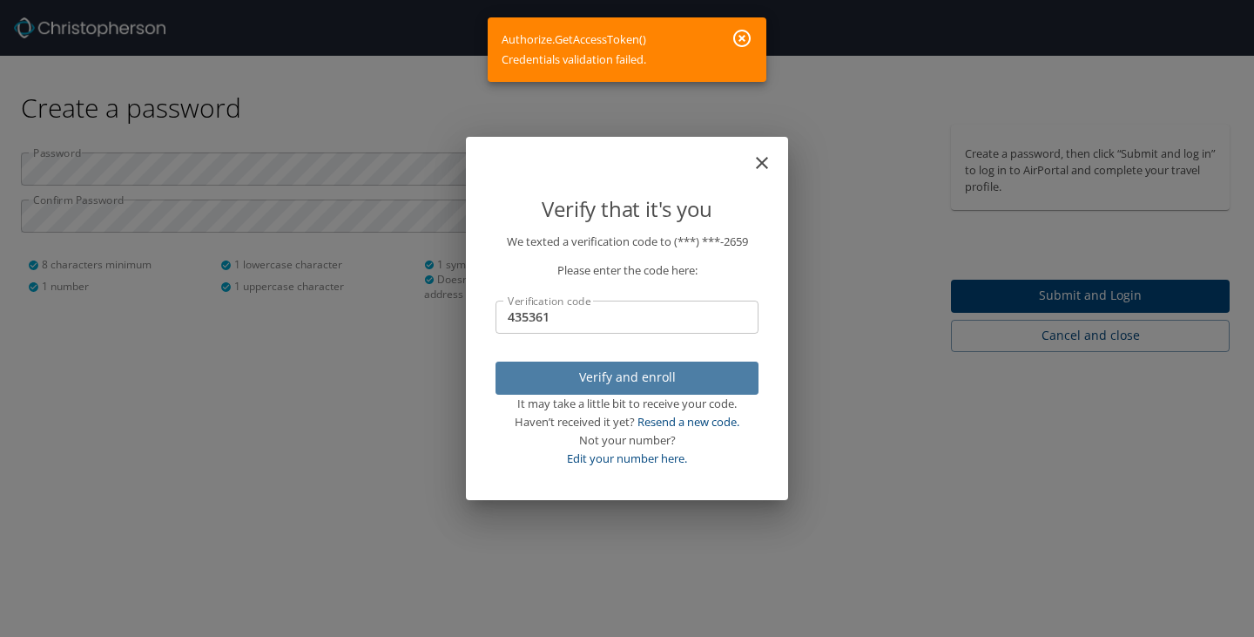
click at [631, 380] on span "Verify and enroll" at bounding box center [626, 378] width 235 height 22
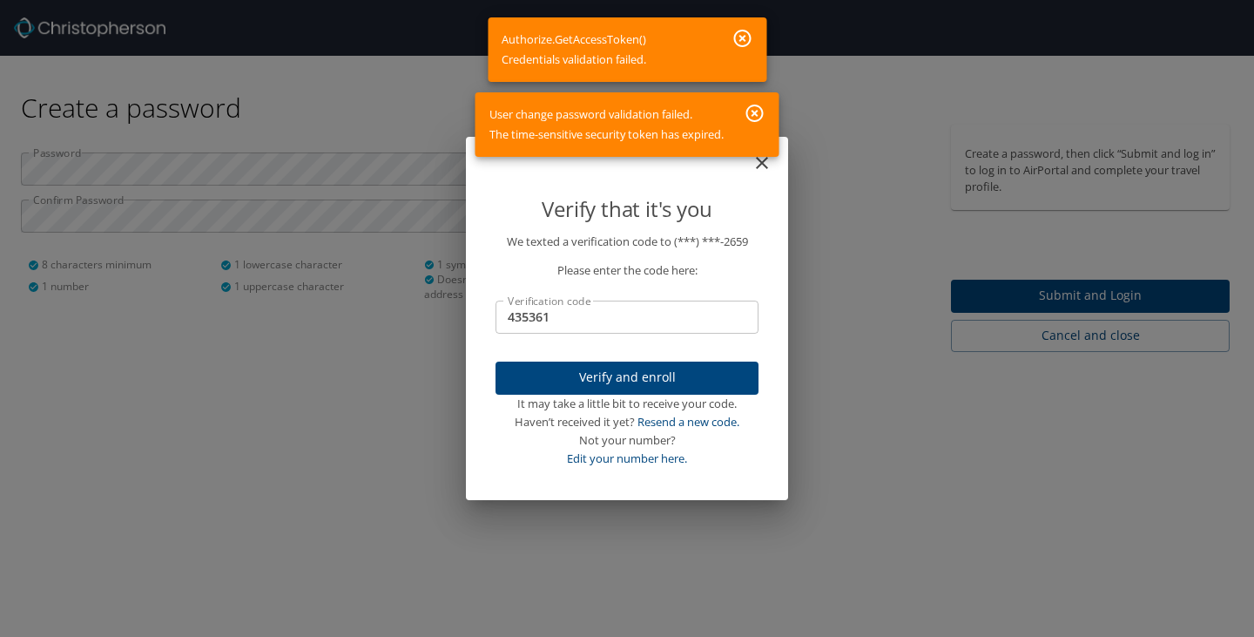
click at [757, 111] on icon "button" at bounding box center [754, 113] width 17 height 17
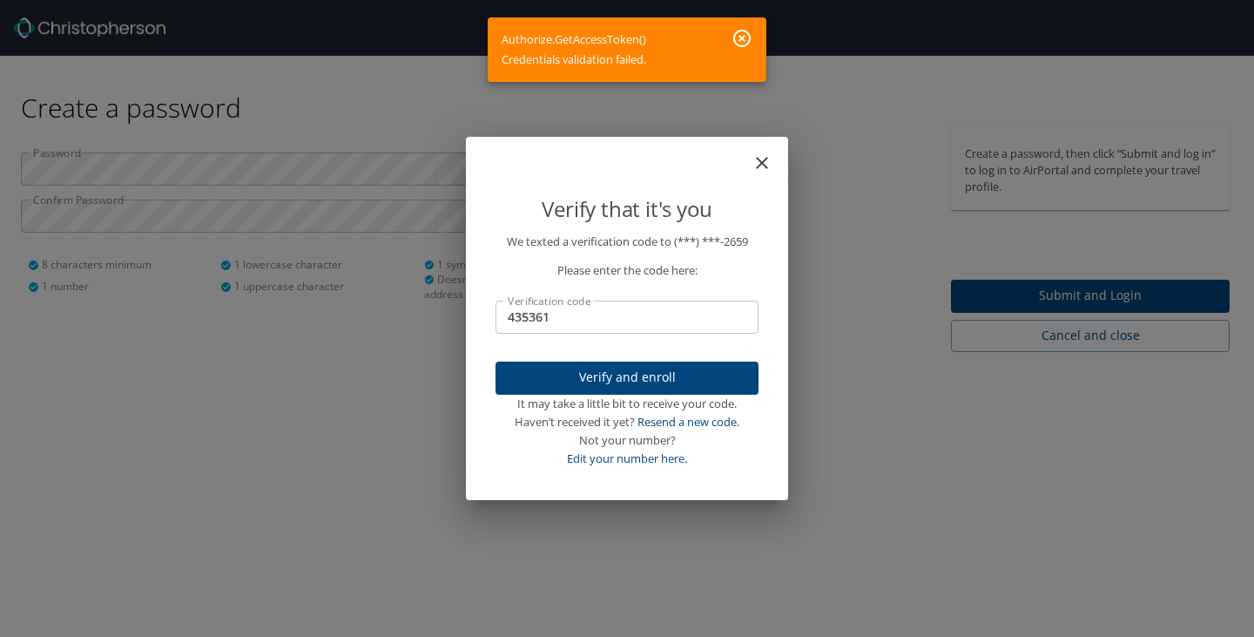
click at [739, 44] on icon "button" at bounding box center [742, 38] width 21 height 21
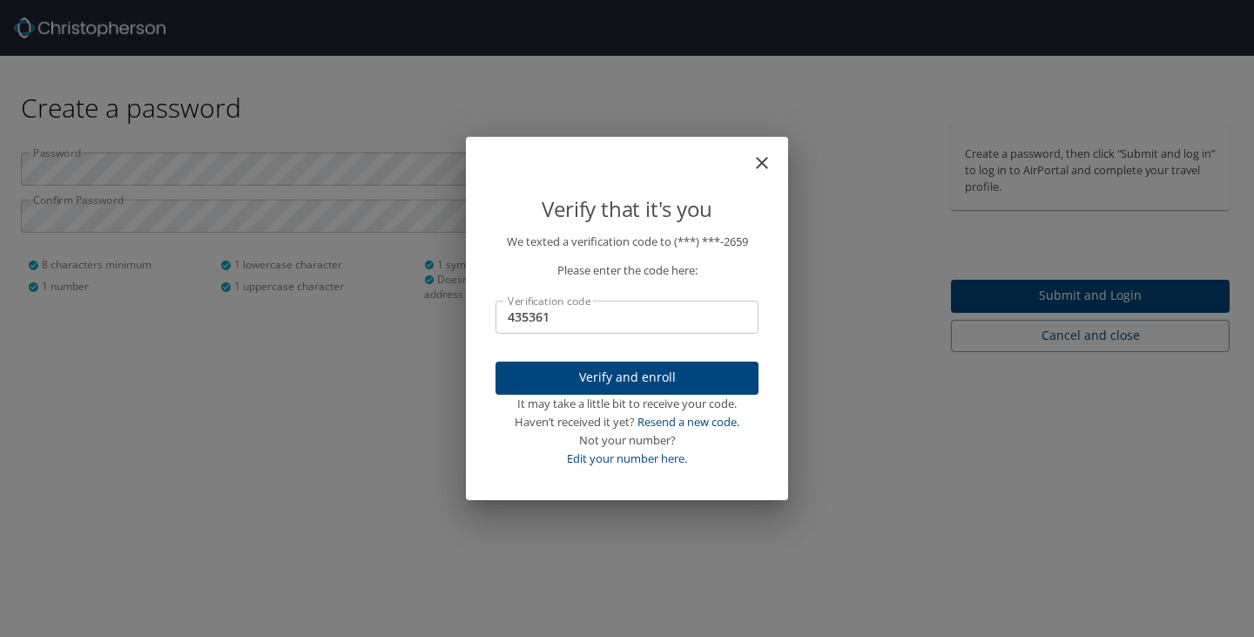
click at [764, 165] on icon "close" at bounding box center [762, 163] width 12 height 12
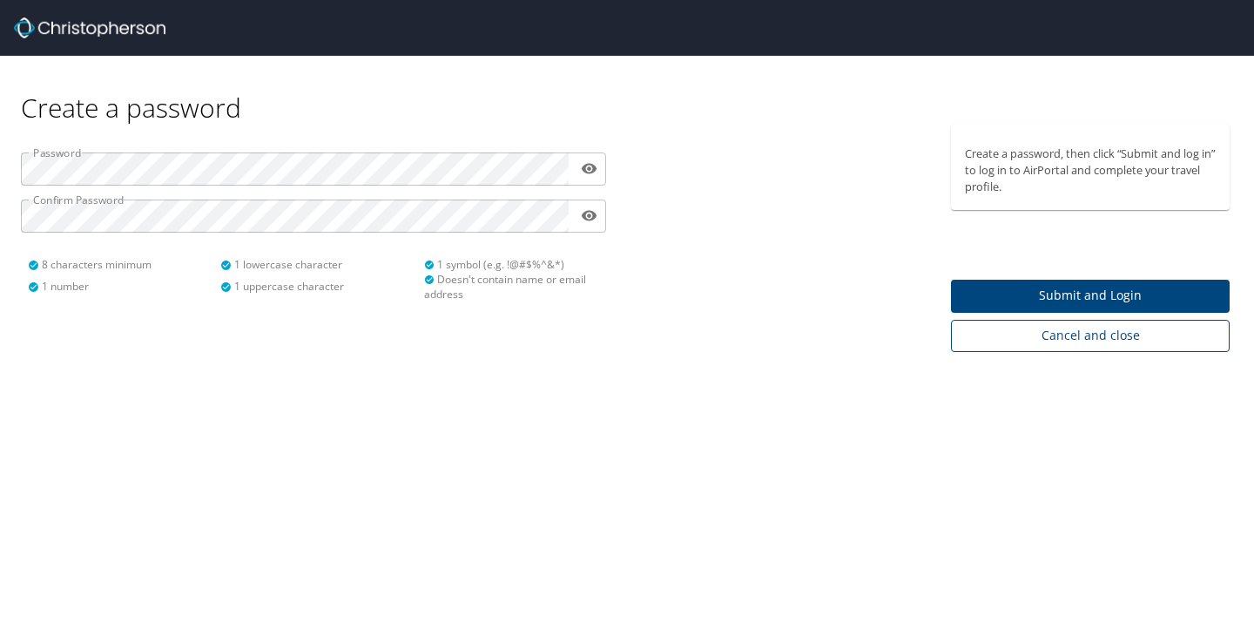
click at [1068, 338] on span "Cancel and close" at bounding box center [1090, 336] width 251 height 22
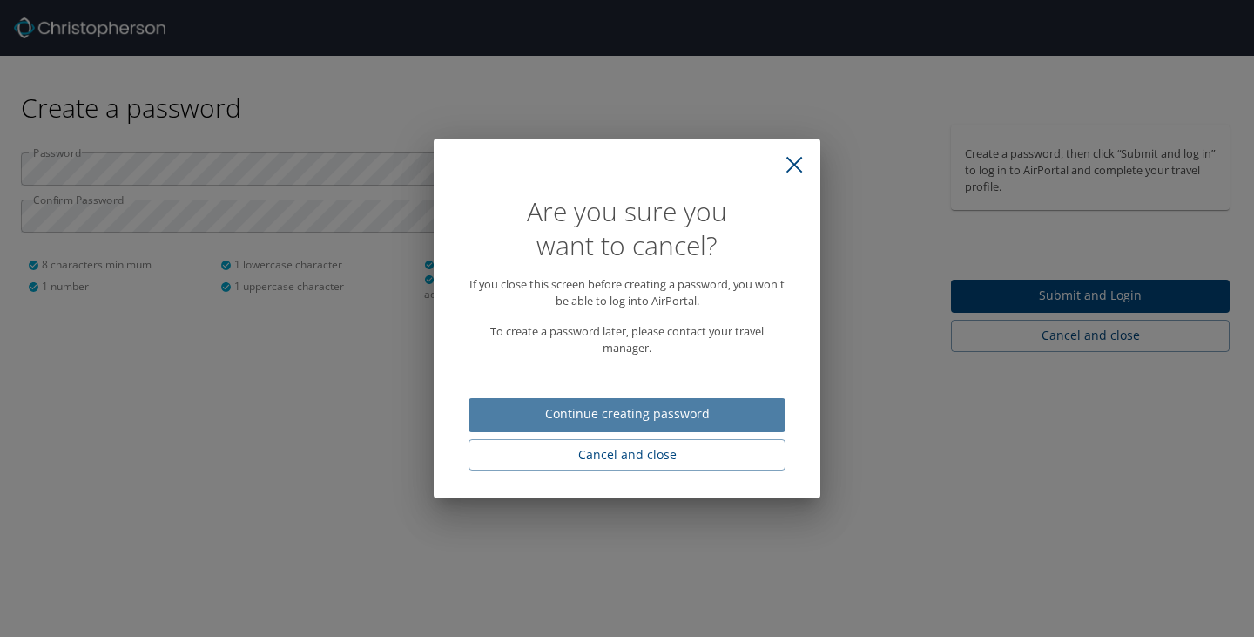
click at [622, 413] on span "Continue creating password" at bounding box center [626, 414] width 289 height 22
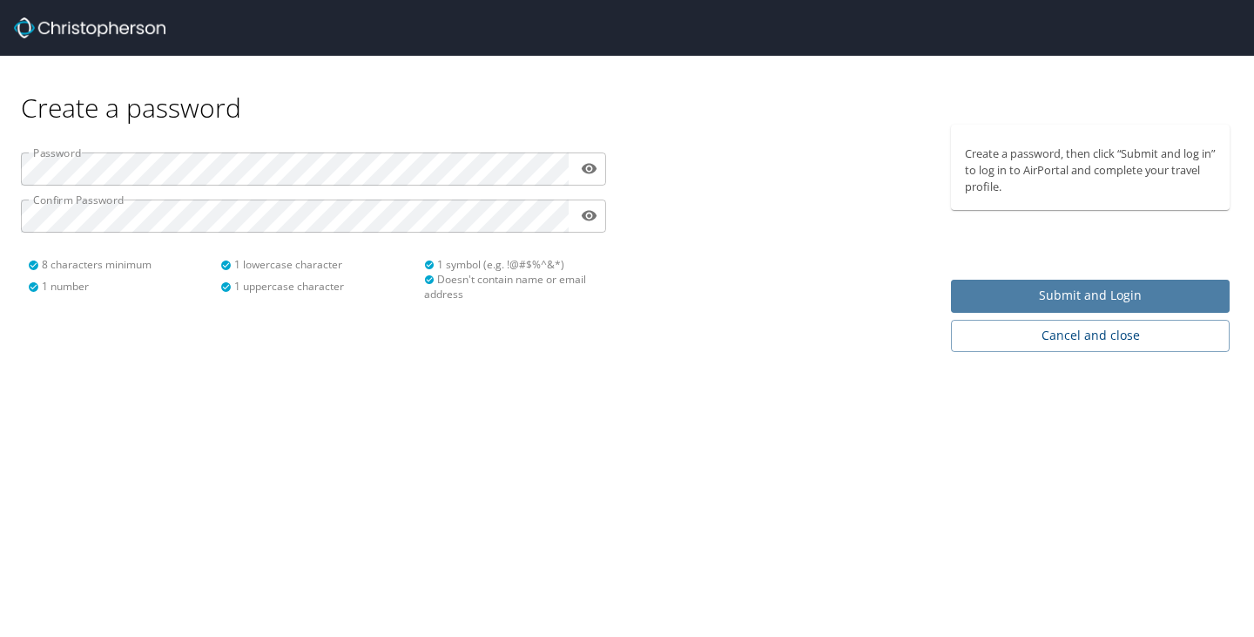
click at [1051, 296] on span "Submit and Login" at bounding box center [1090, 296] width 251 height 22
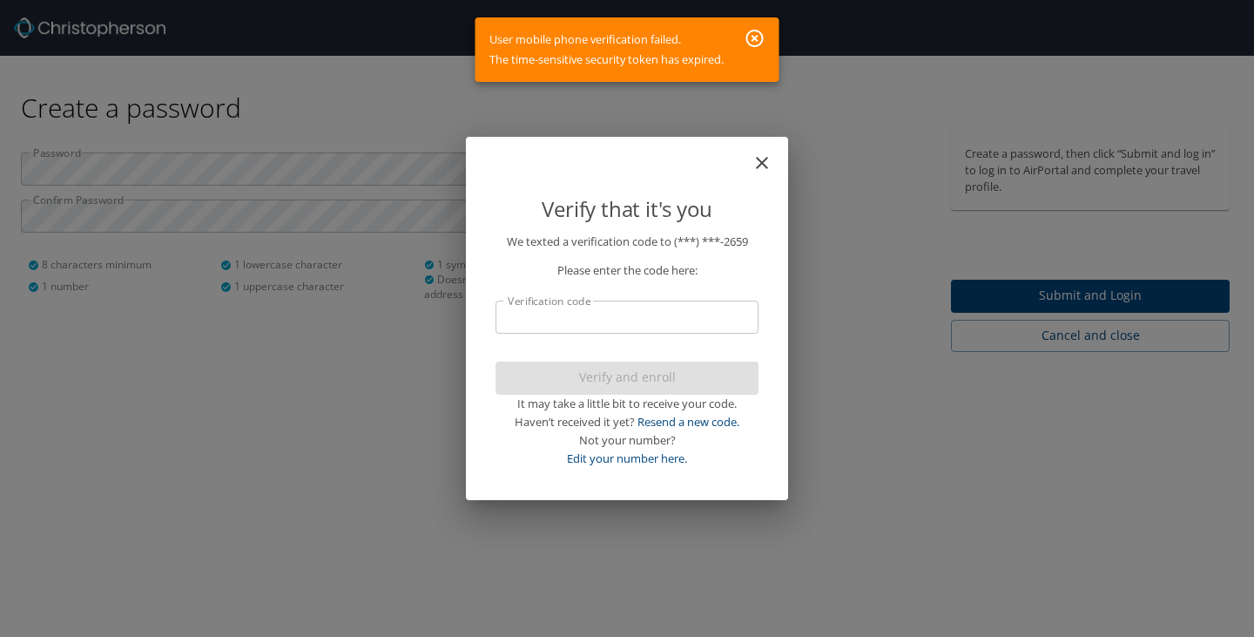
click at [647, 311] on input "Verification code" at bounding box center [627, 316] width 263 height 33
click at [752, 37] on icon "button" at bounding box center [755, 38] width 21 height 21
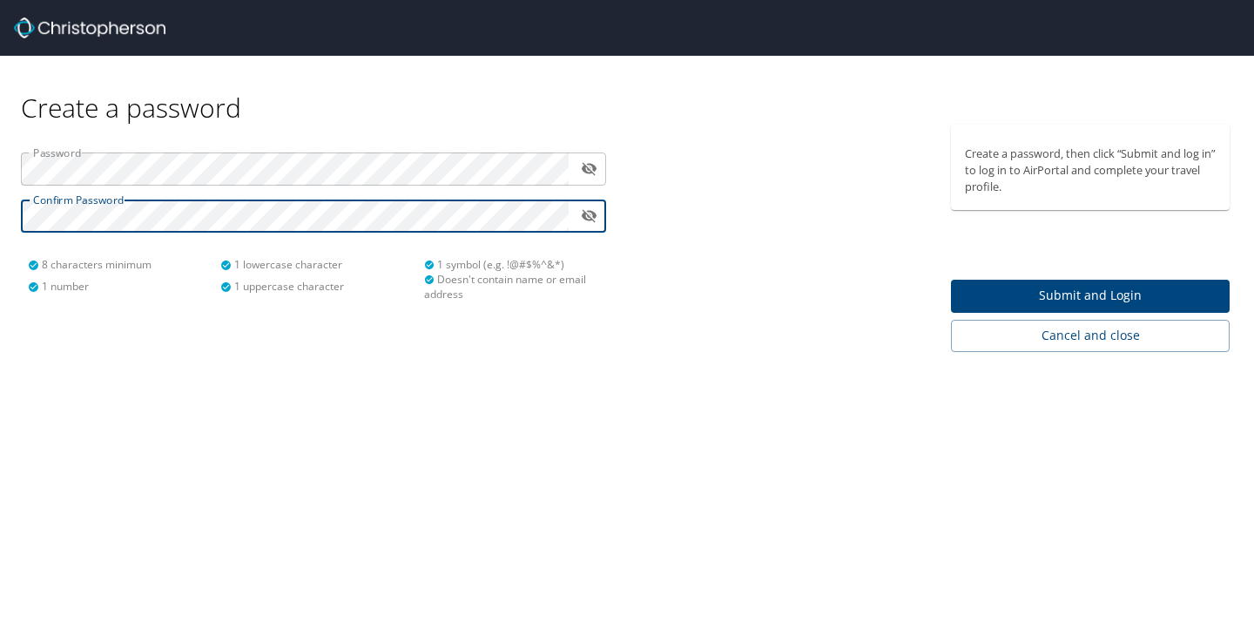
click at [588, 221] on icon "toggle password visibility" at bounding box center [590, 216] width 16 height 13
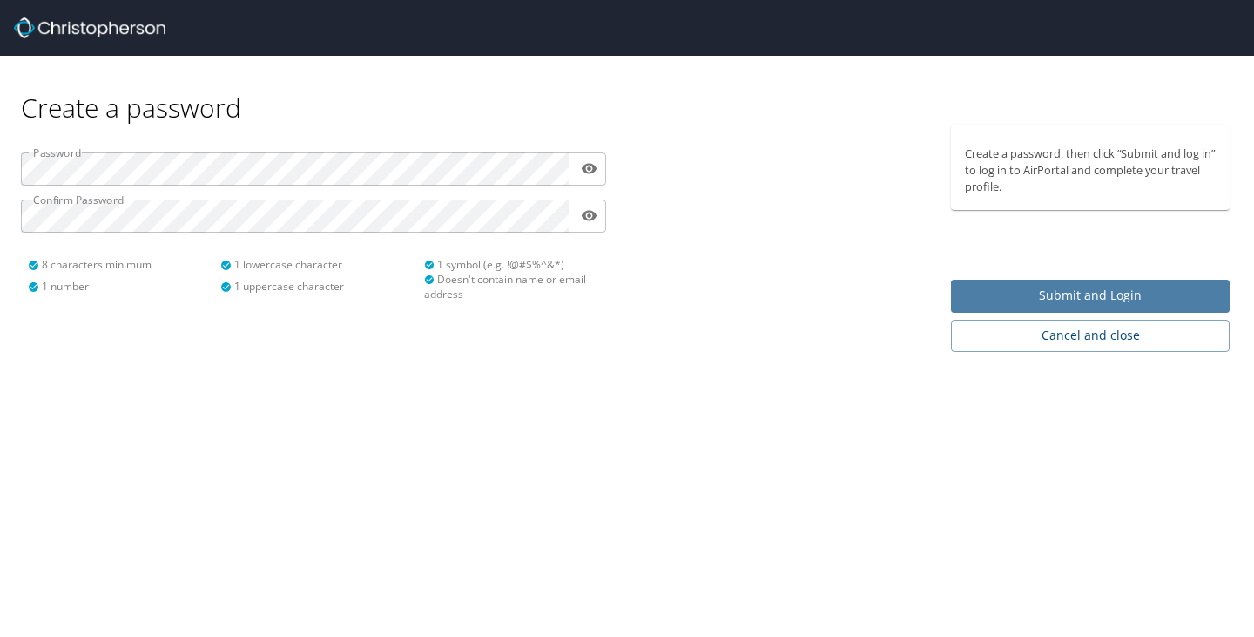
click at [1098, 293] on span "Submit and Login" at bounding box center [1090, 296] width 251 height 22
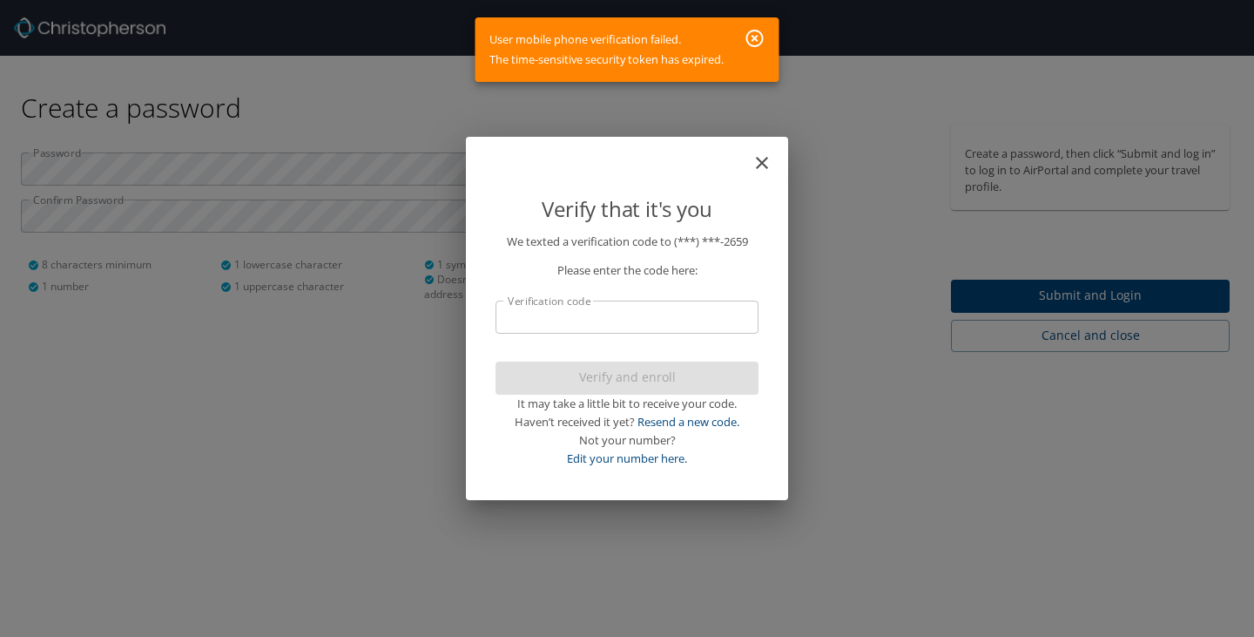
click at [763, 164] on icon "close" at bounding box center [762, 163] width 12 height 12
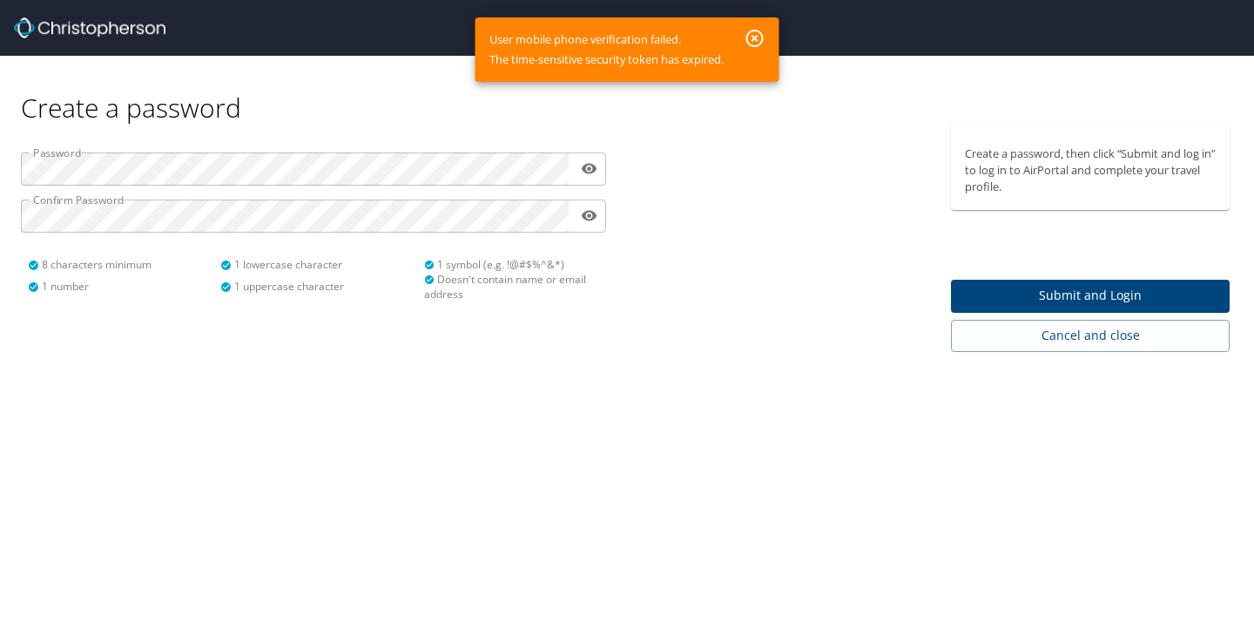
click at [757, 39] on icon "button" at bounding box center [754, 38] width 17 height 17
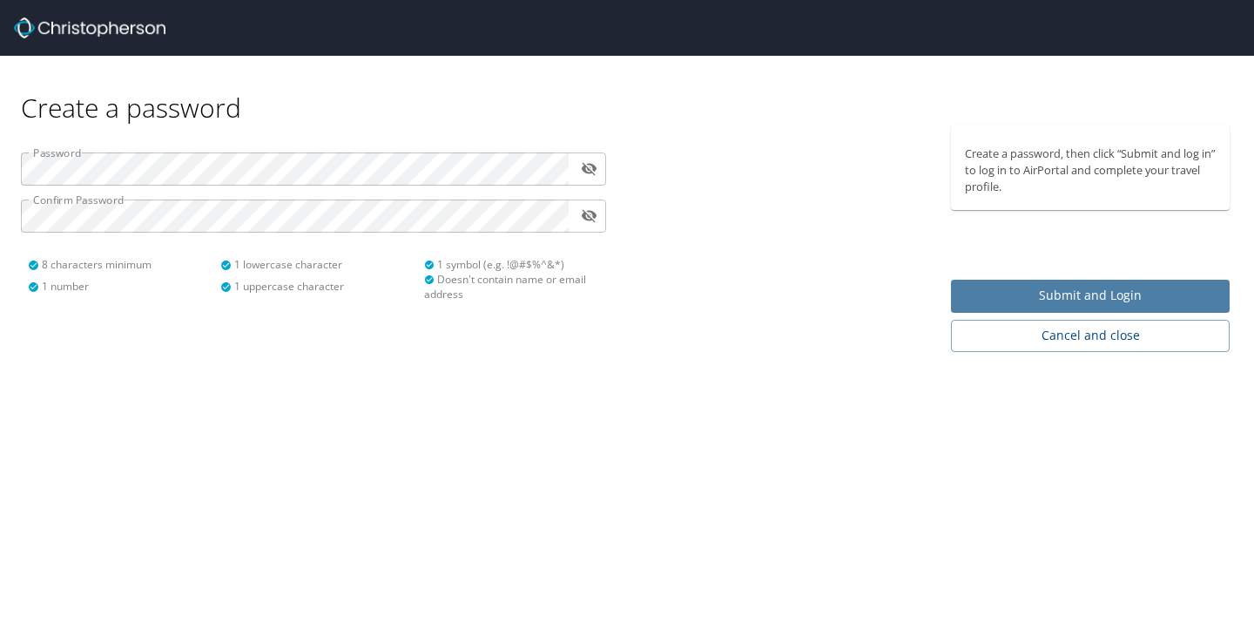
click at [1047, 295] on span "Submit and Login" at bounding box center [1090, 296] width 251 height 22
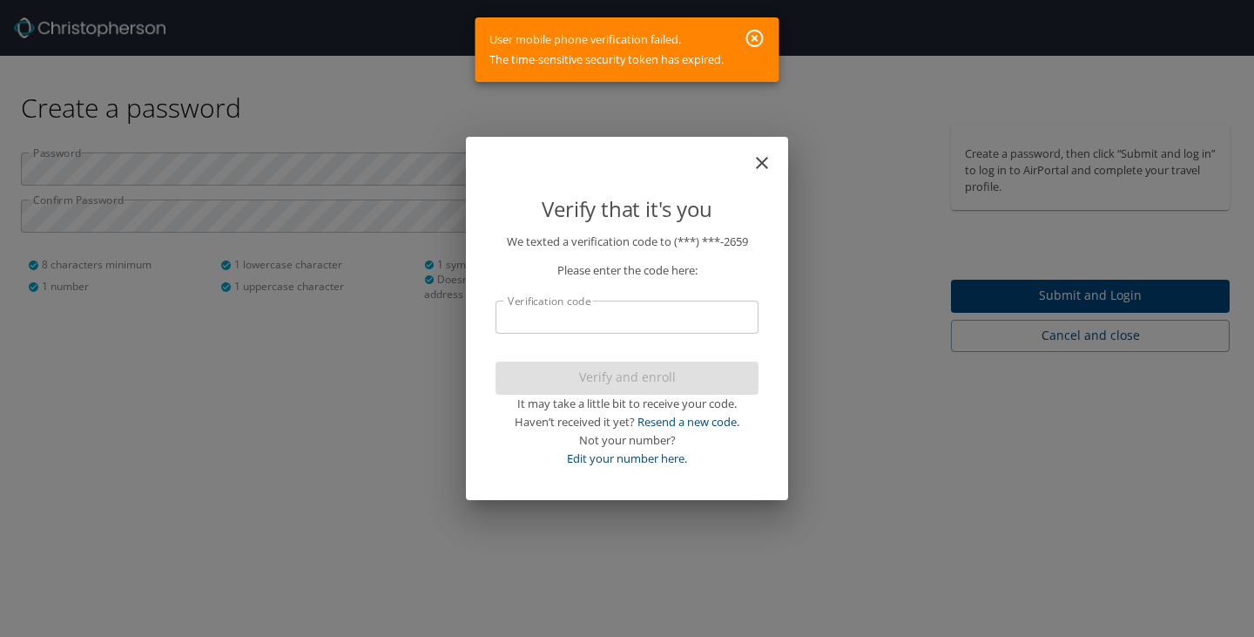
click at [747, 31] on icon "button" at bounding box center [755, 38] width 21 height 21
